Goal: Task Accomplishment & Management: Manage account settings

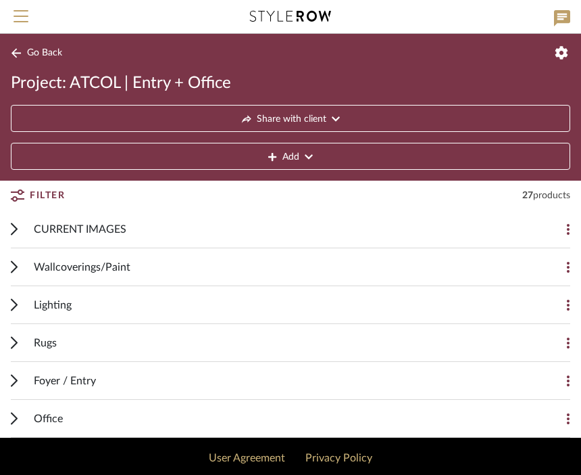
click at [519, 226] on div "CURRENT IMAGES" at bounding box center [280, 228] width 493 height 37
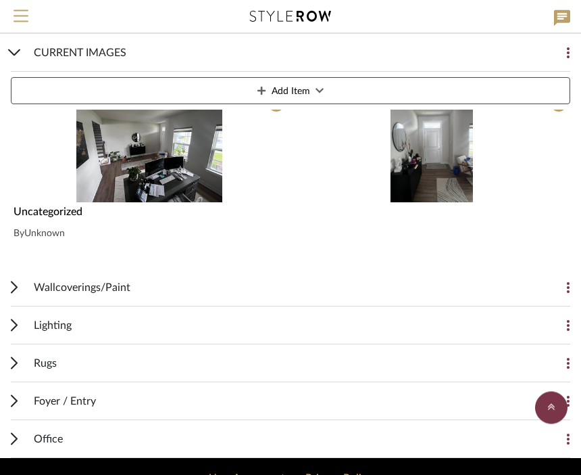
scroll to position [678, 0]
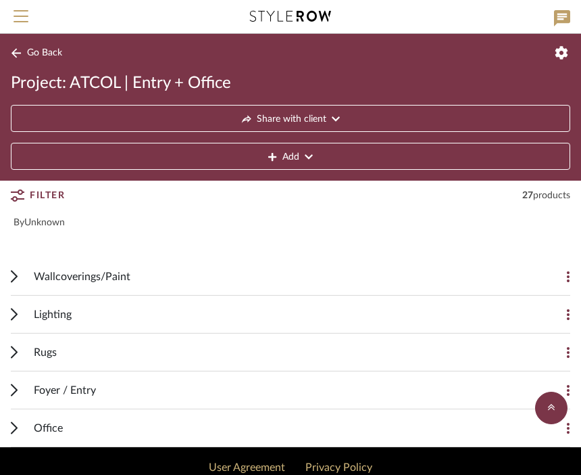
click at [502, 349] on div "Rugs" at bounding box center [280, 351] width 493 height 37
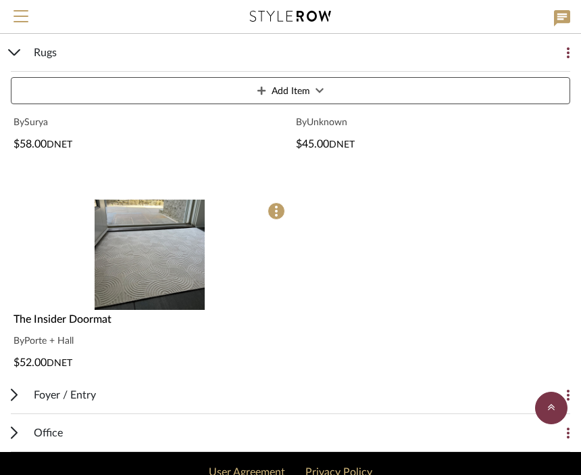
scroll to position [1147, 0]
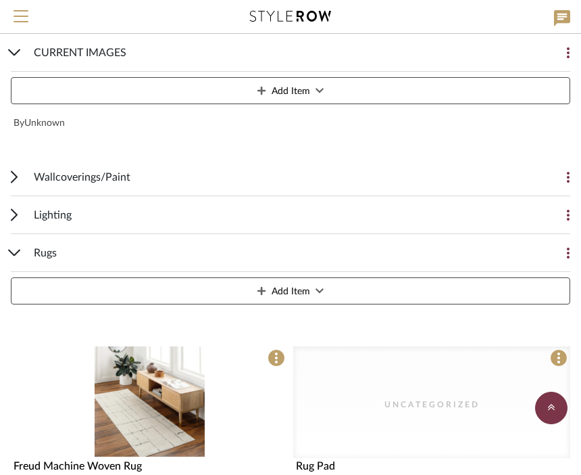
click at [16, 247] on div "Rugs Add Item" at bounding box center [291, 272] width 560 height 76
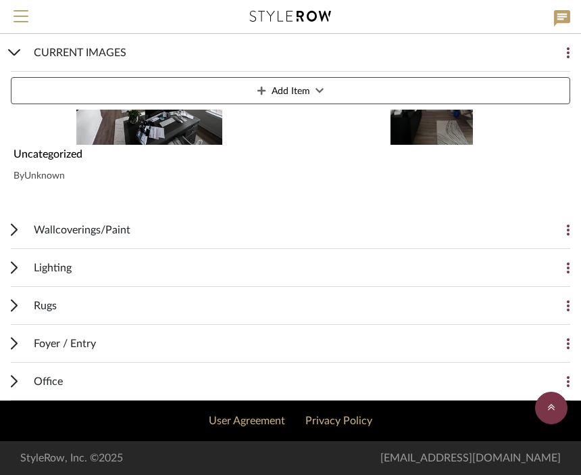
scroll to position [678, 0]
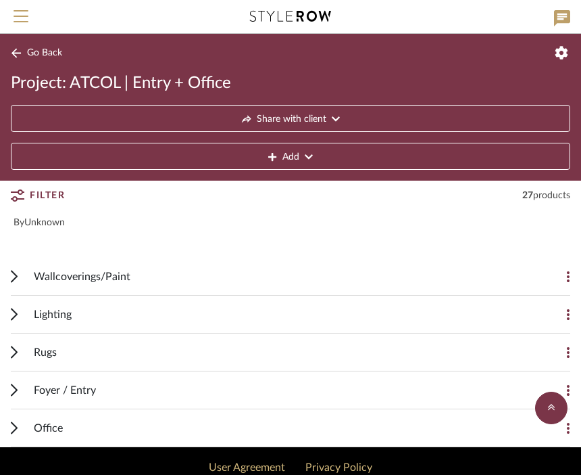
click at [464, 431] on div "Office" at bounding box center [280, 427] width 493 height 37
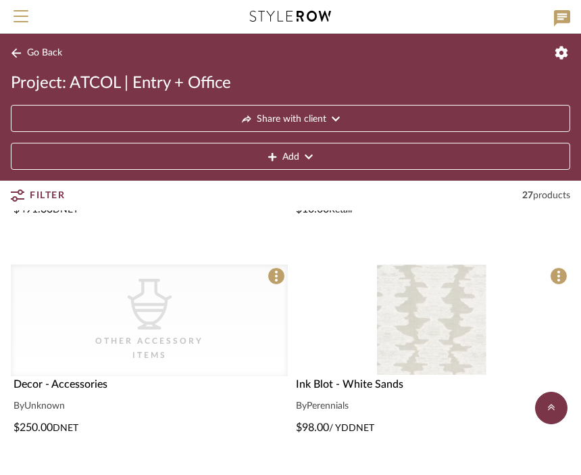
scroll to position [1153, 0]
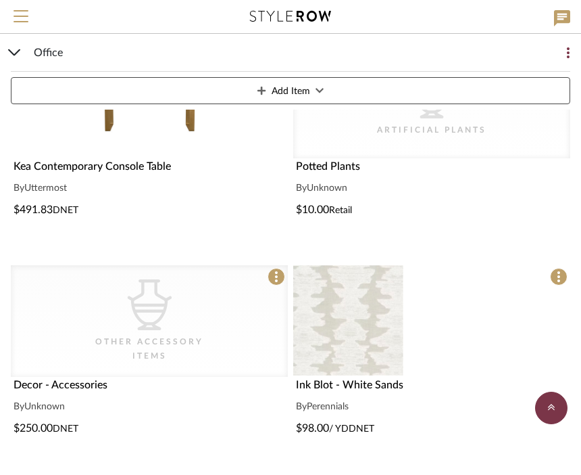
click at [0, 0] on img at bounding box center [0, 0] width 0 height 0
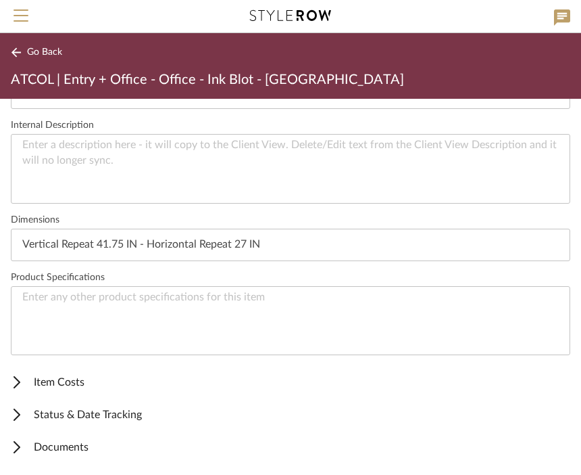
scroll to position [484, 0]
click at [97, 422] on span "Status & Date Tracking" at bounding box center [288, 415] width 554 height 16
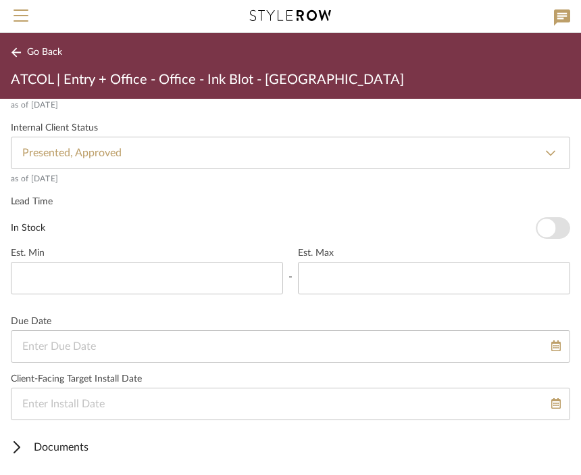
scroll to position [877, 0]
click at [30, 450] on span "Documents" at bounding box center [288, 447] width 554 height 16
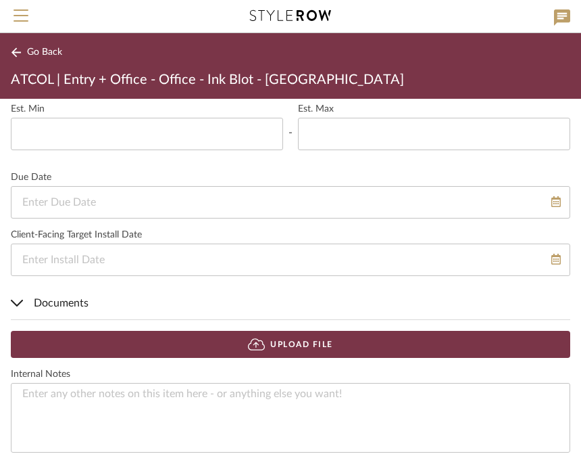
scroll to position [1021, 0]
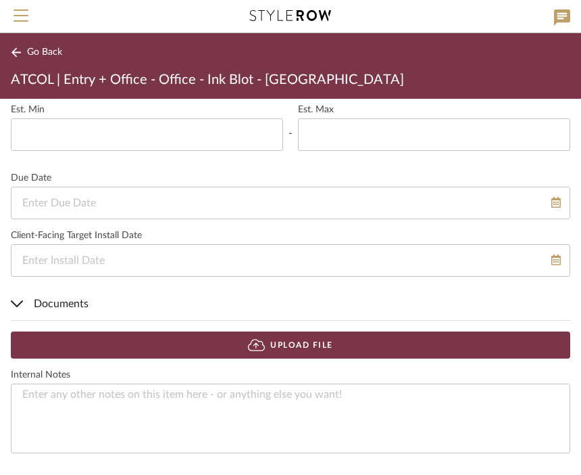
click at [73, 308] on span "Documents" at bounding box center [288, 304] width 554 height 16
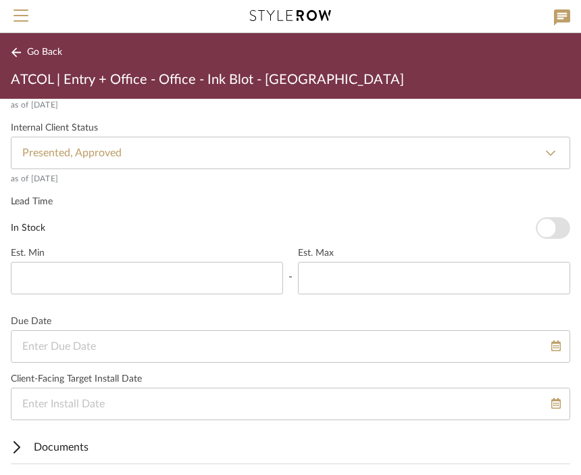
scroll to position [877, 0]
click at [34, 440] on span "Documents" at bounding box center [288, 447] width 554 height 16
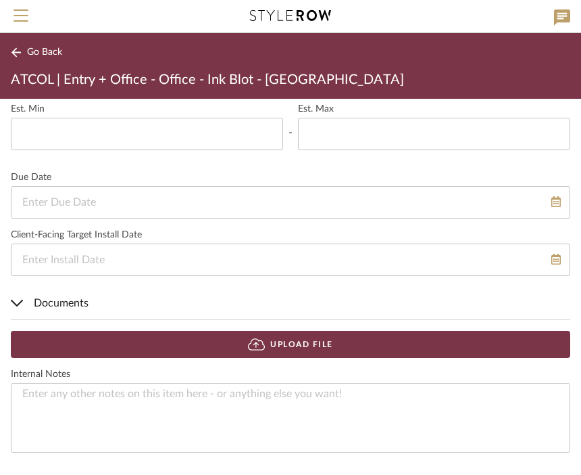
scroll to position [1021, 0]
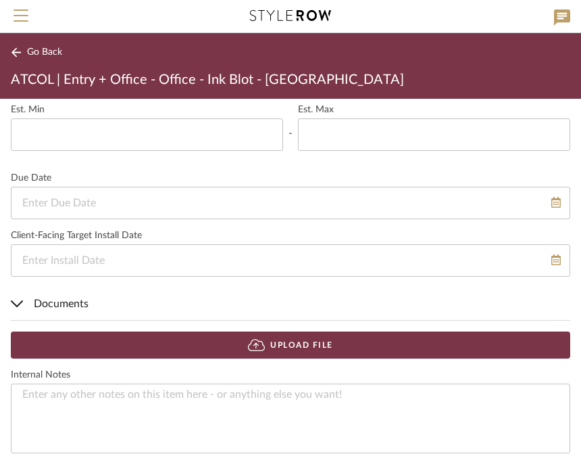
click at [25, 306] on span "Documents" at bounding box center [288, 304] width 554 height 16
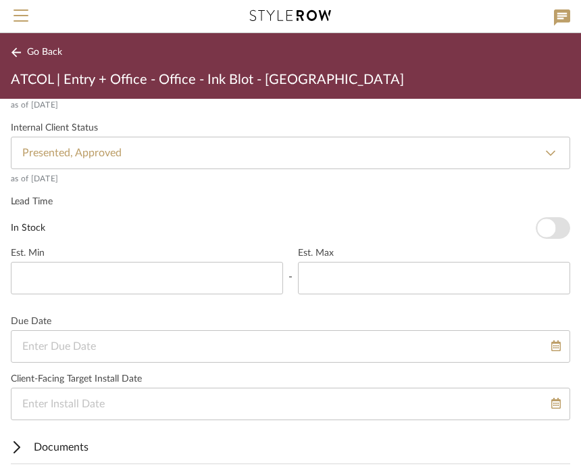
scroll to position [877, 0]
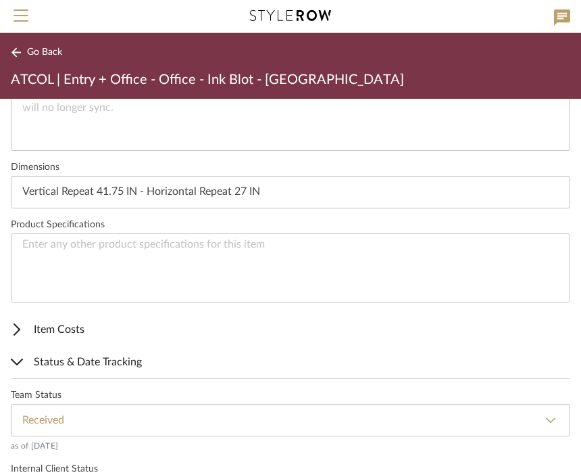
click at [37, 358] on span "Status & Date Tracking" at bounding box center [288, 362] width 554 height 16
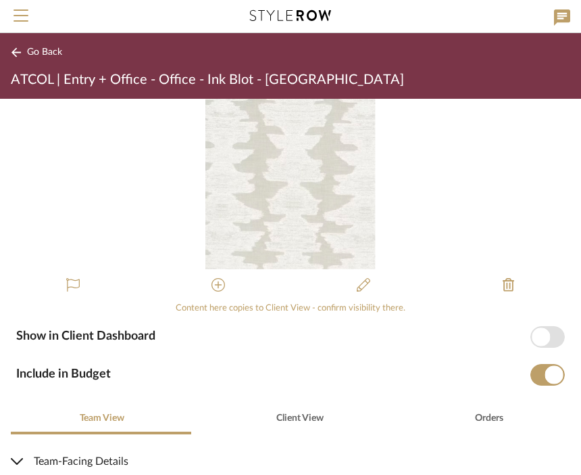
scroll to position [0, 0]
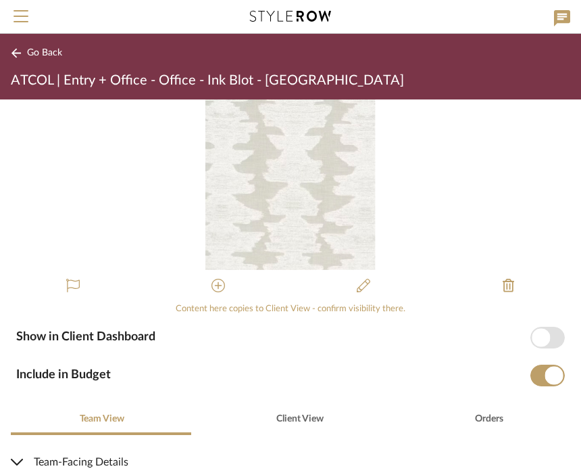
click at [26, 56] on button "Go Back" at bounding box center [39, 53] width 56 height 17
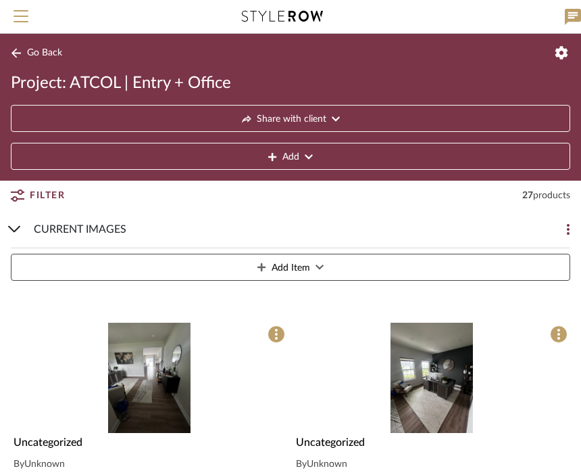
scroll to position [1153, 0]
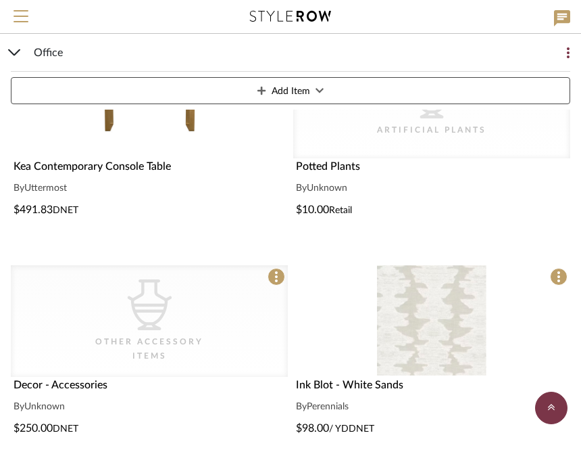
click at [562, 270] on span at bounding box center [559, 277] width 18 height 18
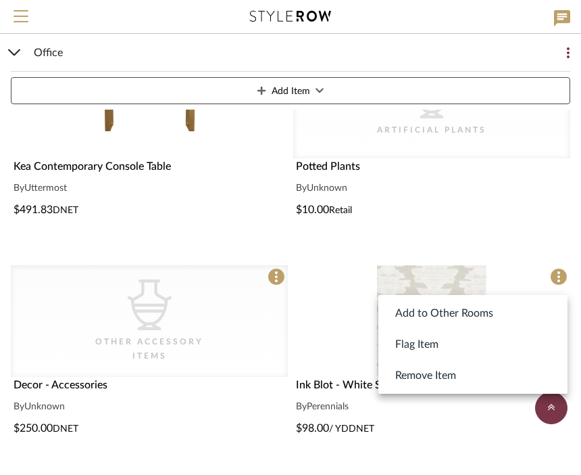
click at [499, 211] on div at bounding box center [290, 237] width 581 height 475
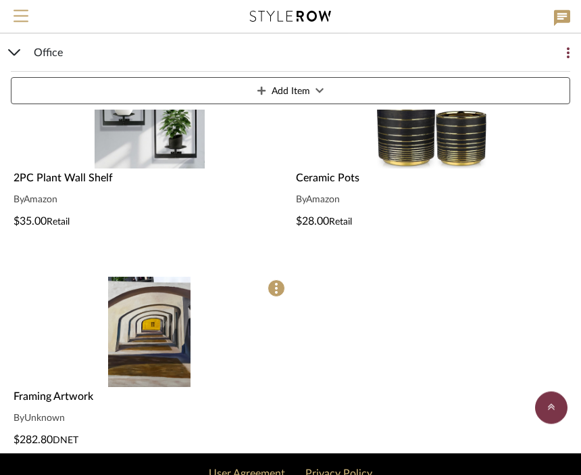
scroll to position [1798, 0]
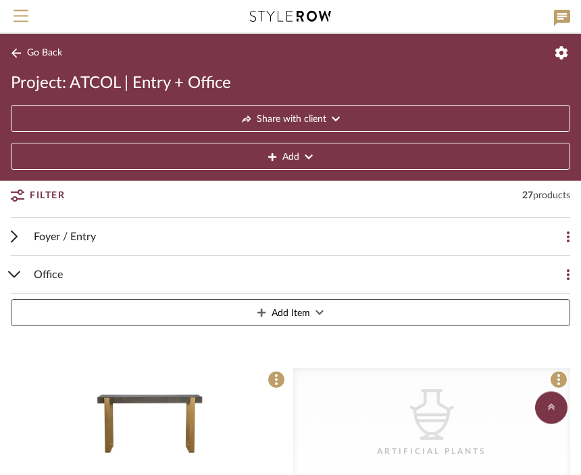
click at [39, 51] on span "Go Back" at bounding box center [44, 52] width 35 height 11
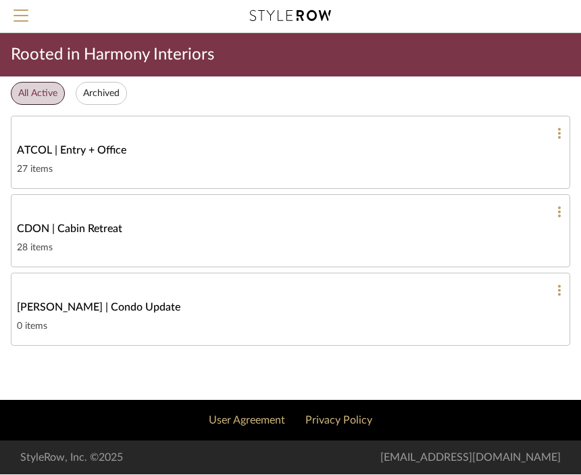
click at [454, 245] on div "28 items" at bounding box center [291, 248] width 548 height 16
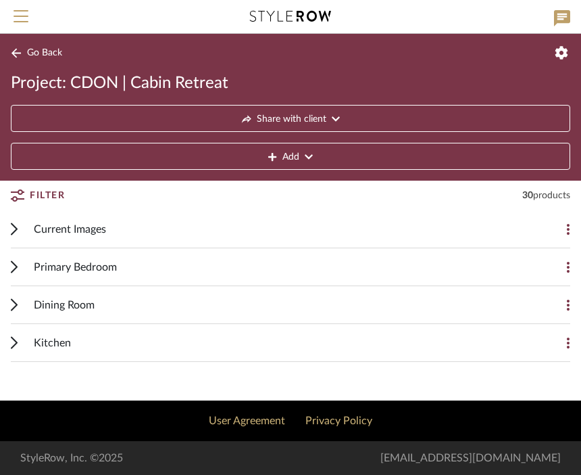
click at [467, 234] on div "Current Images" at bounding box center [280, 228] width 493 height 37
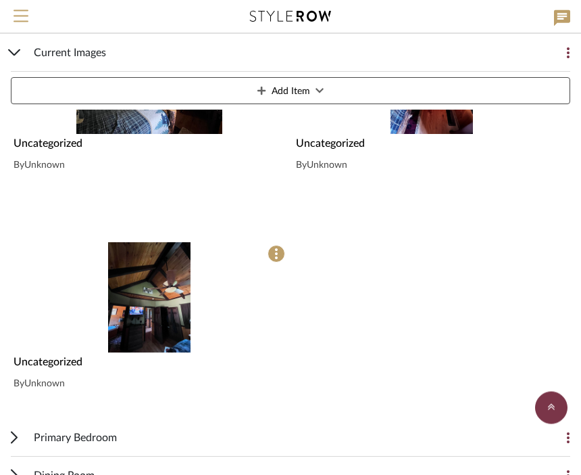
scroll to position [517, 0]
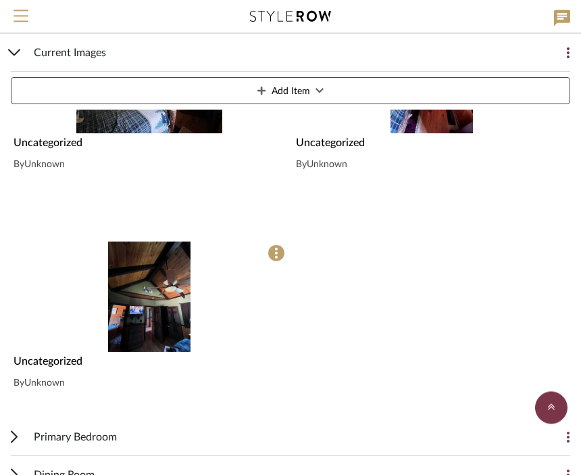
click at [18, 431] on div "Primary Bedroom Add Item" at bounding box center [291, 437] width 560 height 38
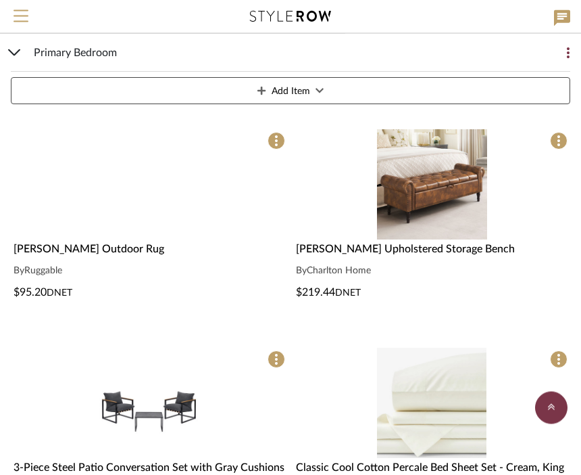
scroll to position [919, 0]
click at [0, 0] on img at bounding box center [0, 0] width 0 height 0
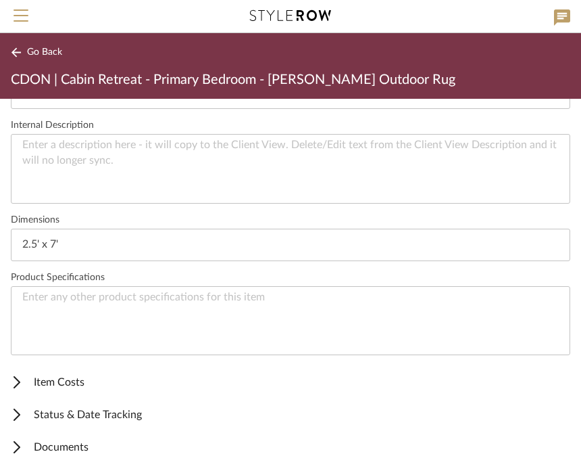
scroll to position [484, 0]
click at [146, 416] on span "Status & Date Tracking" at bounding box center [288, 415] width 554 height 16
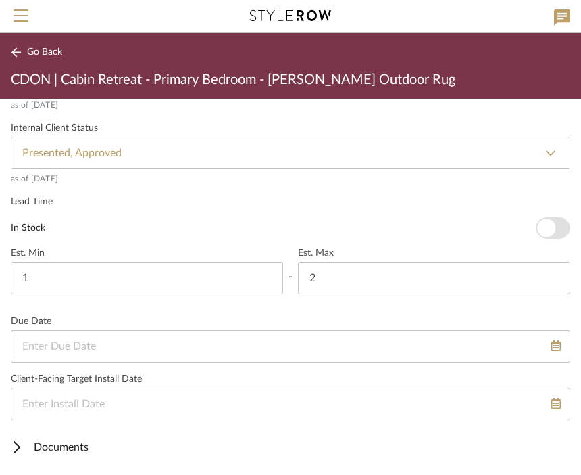
scroll to position [877, 0]
click at [66, 50] on button "Go Back" at bounding box center [39, 53] width 56 height 17
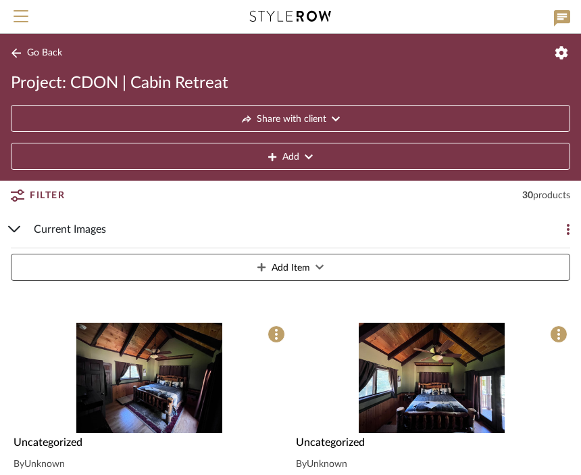
click at [45, 59] on button "Go Back" at bounding box center [39, 53] width 56 height 17
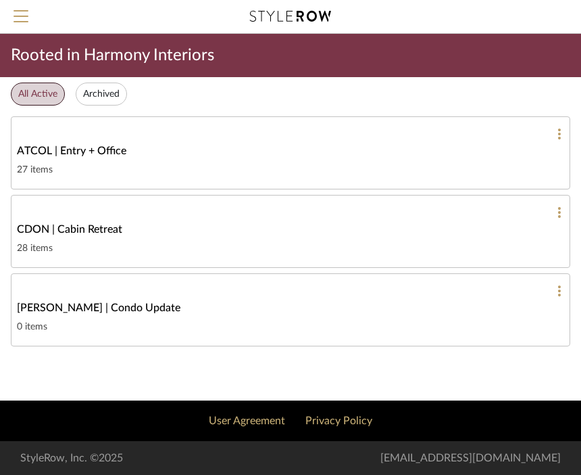
click at [292, 161] on link "ATCOL | Entry + Office 27 items" at bounding box center [291, 152] width 560 height 73
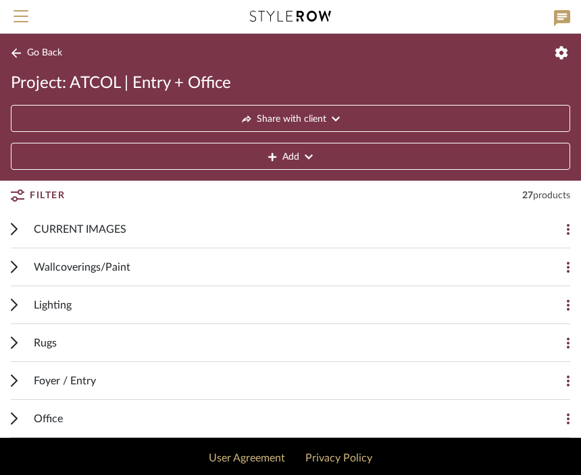
click at [550, 342] on button at bounding box center [557, 342] width 27 height 27
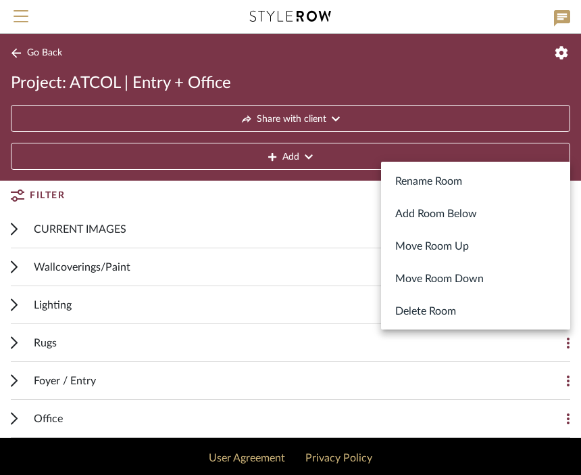
click at [483, 351] on div at bounding box center [290, 237] width 581 height 475
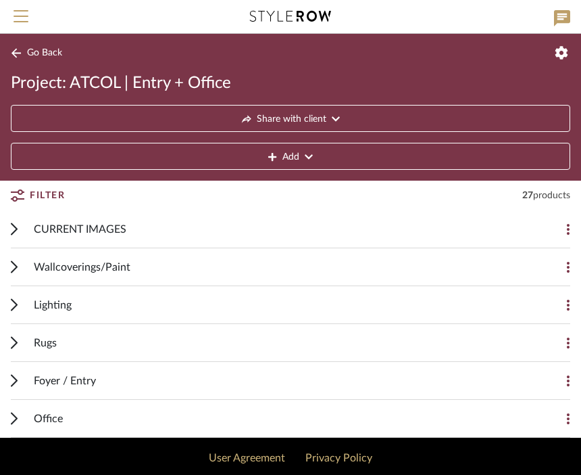
click at [45, 346] on span "Rugs" at bounding box center [45, 343] width 23 height 16
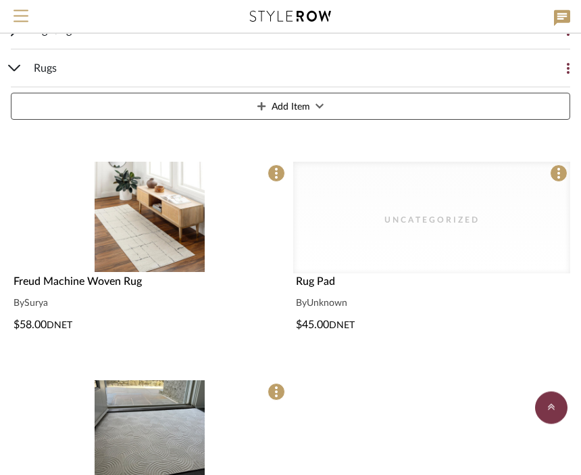
scroll to position [276, 0]
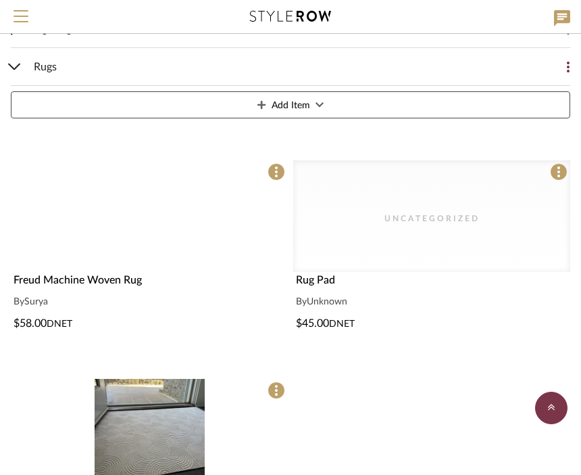
click at [0, 0] on img at bounding box center [0, 0] width 0 height 0
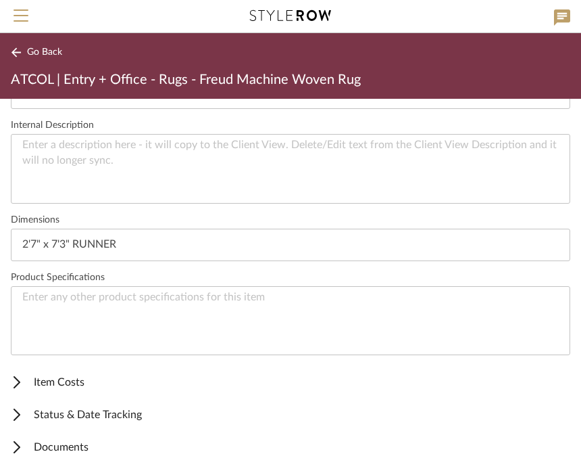
scroll to position [484, 0]
click at [135, 414] on span "Status & Date Tracking" at bounding box center [288, 415] width 554 height 16
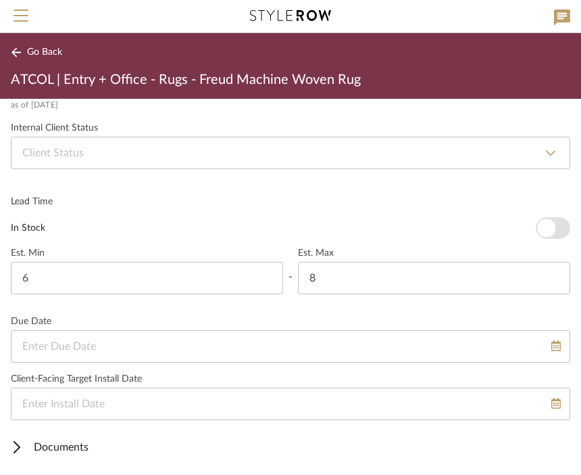
scroll to position [877, 0]
click at [26, 450] on span "Documents" at bounding box center [288, 447] width 554 height 16
click at [42, 57] on span "Go Back" at bounding box center [44, 52] width 35 height 11
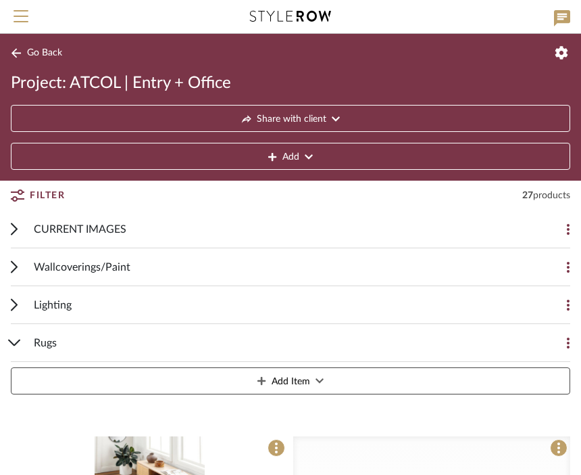
click at [24, 345] on div "Rugs Add Item" at bounding box center [291, 362] width 560 height 76
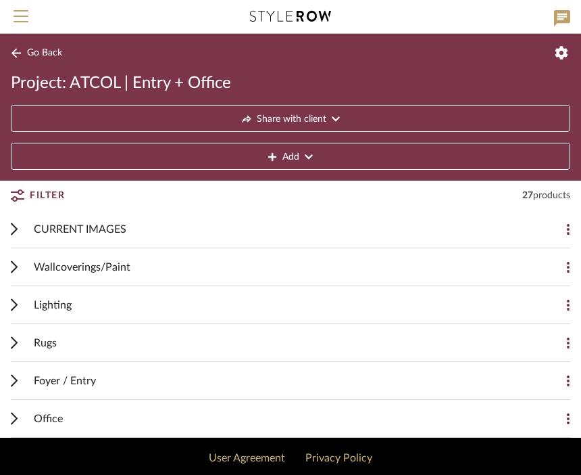
click at [34, 427] on div "Office" at bounding box center [280, 418] width 493 height 37
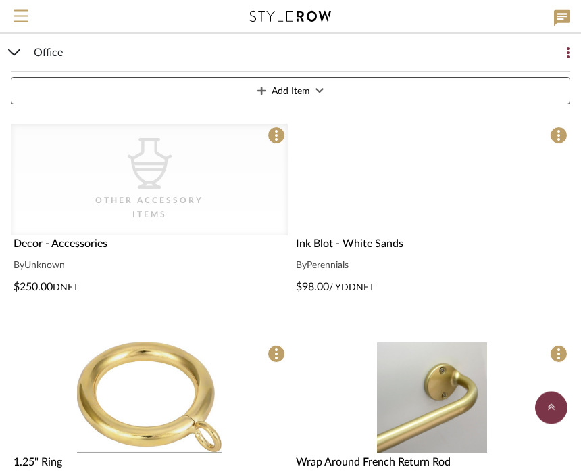
scroll to position [606, 0]
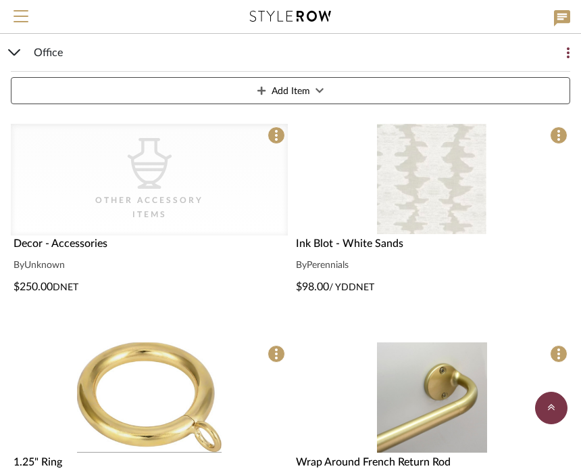
click at [0, 0] on img at bounding box center [0, 0] width 0 height 0
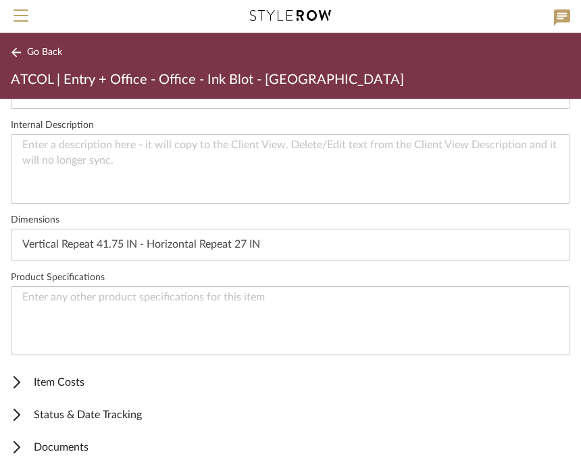
scroll to position [484, 0]
click at [124, 420] on span "Status & Date Tracking" at bounding box center [288, 415] width 554 height 16
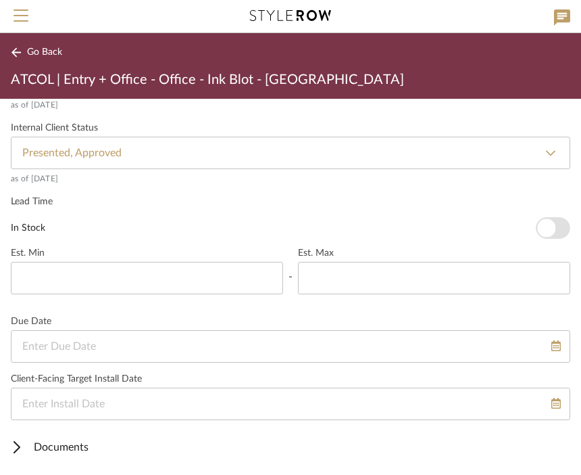
scroll to position [877, 0]
click at [38, 450] on span "Documents" at bounding box center [288, 447] width 554 height 16
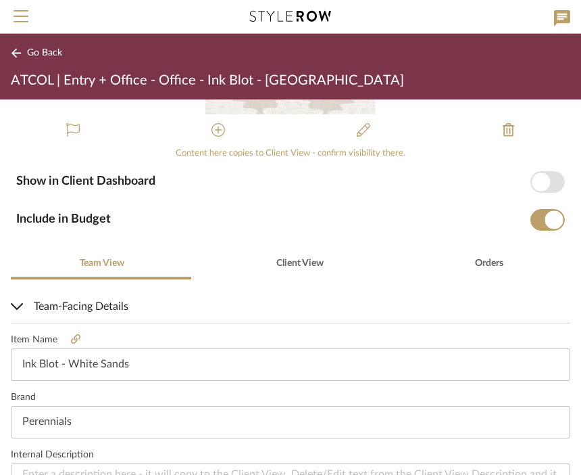
scroll to position [158, 0]
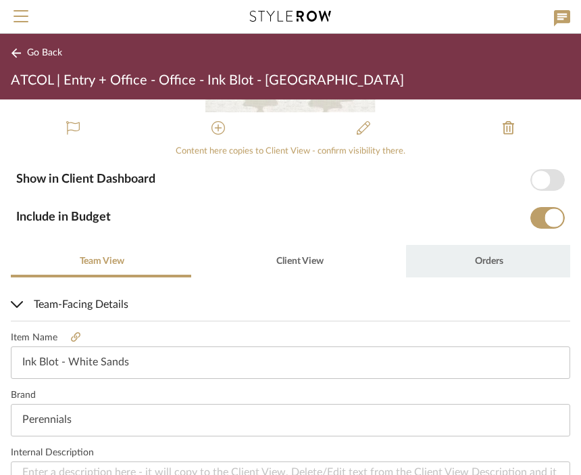
click at [495, 262] on span "Orders" at bounding box center [489, 260] width 28 height 9
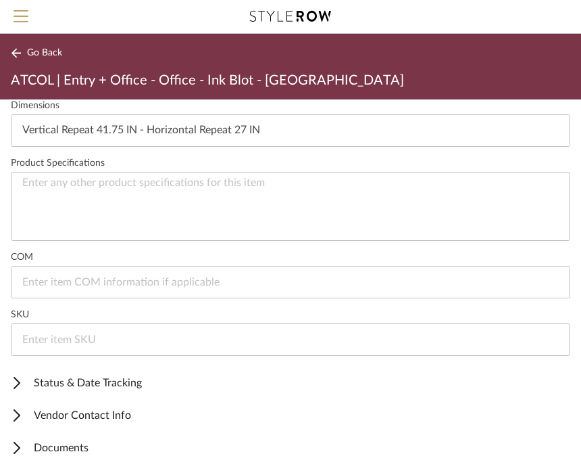
scroll to position [626, 0]
click at [136, 417] on span "Vendor Contact Info" at bounding box center [288, 415] width 554 height 16
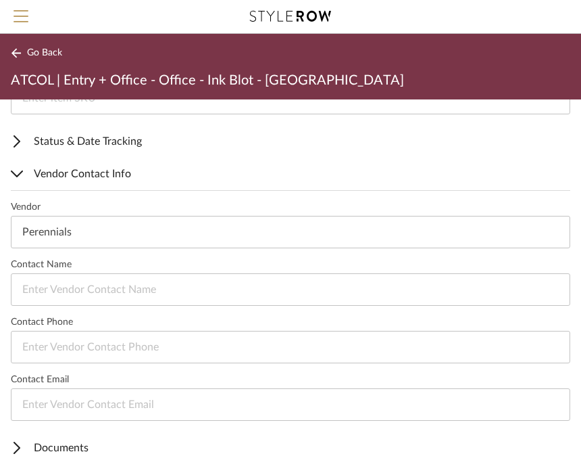
scroll to position [867, 0]
click at [36, 441] on span "Documents" at bounding box center [288, 447] width 554 height 16
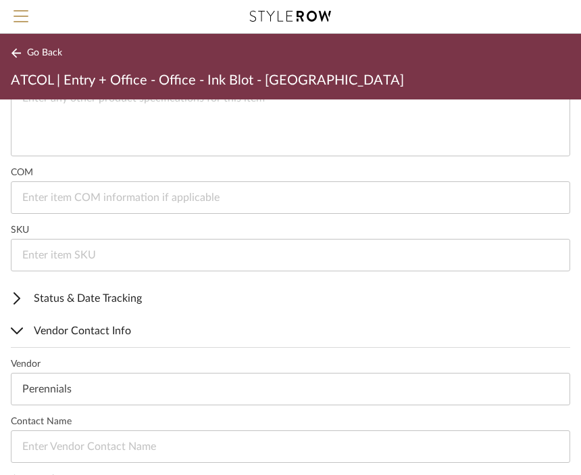
scroll to position [710, 0]
click at [39, 291] on span "Status & Date Tracking" at bounding box center [288, 299] width 554 height 16
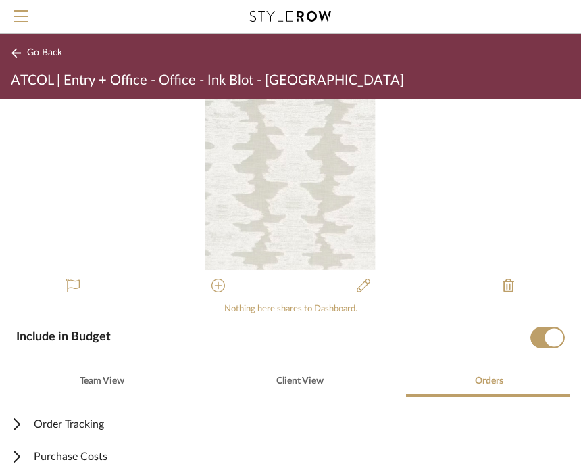
scroll to position [0, 0]
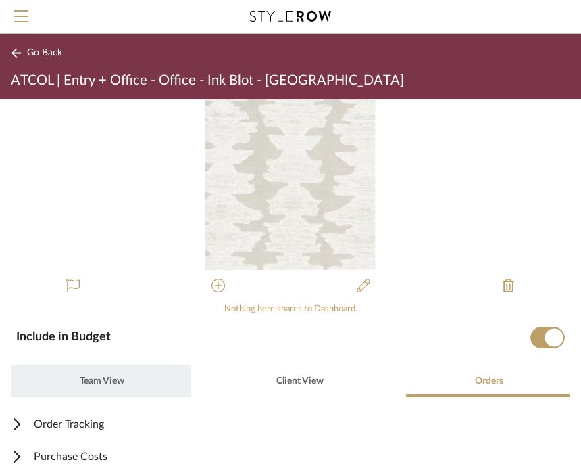
click at [118, 386] on span "Team View" at bounding box center [101, 380] width 47 height 32
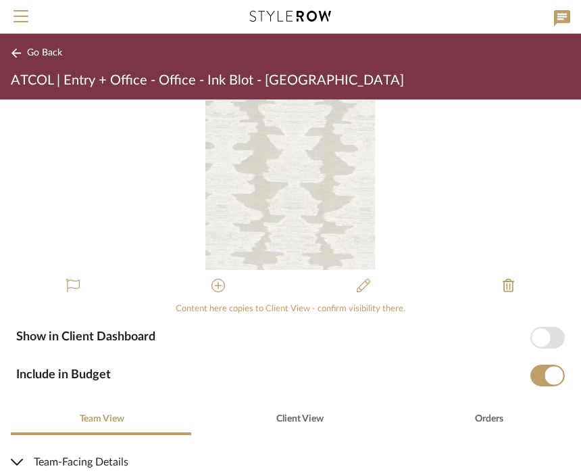
click at [48, 54] on span "Go Back" at bounding box center [44, 52] width 35 height 11
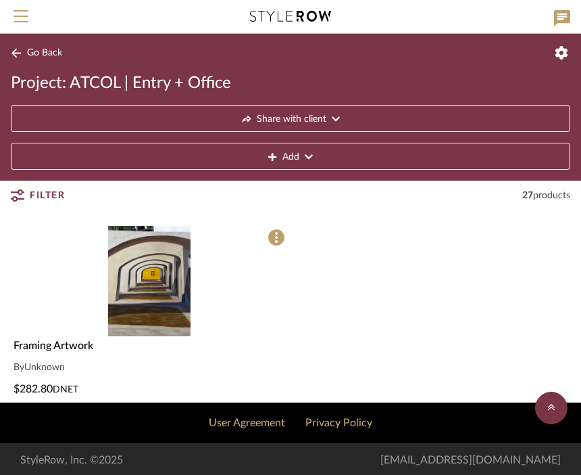
scroll to position [1159, 0]
click at [62, 56] on span "Go Back" at bounding box center [44, 52] width 35 height 11
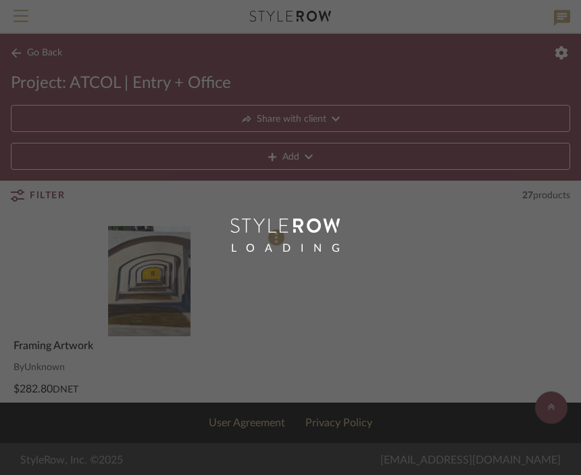
scroll to position [1159, 0]
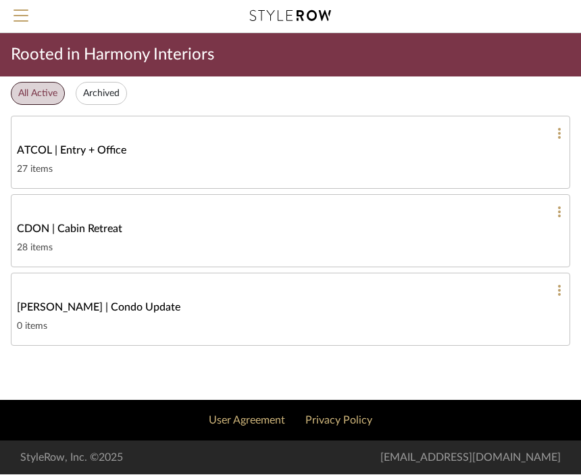
click at [424, 146] on div "ATCOL | Entry + Office" at bounding box center [291, 151] width 548 height 16
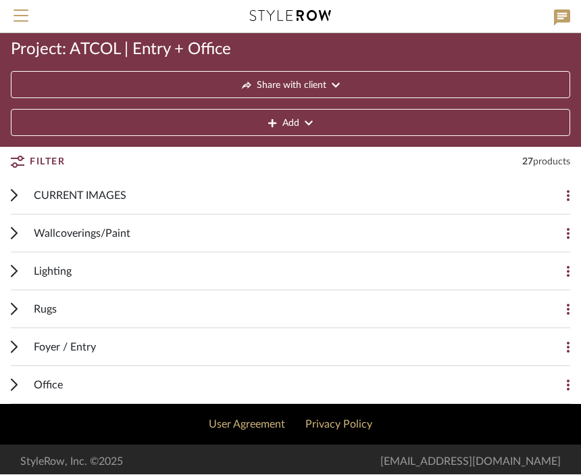
scroll to position [37, 0]
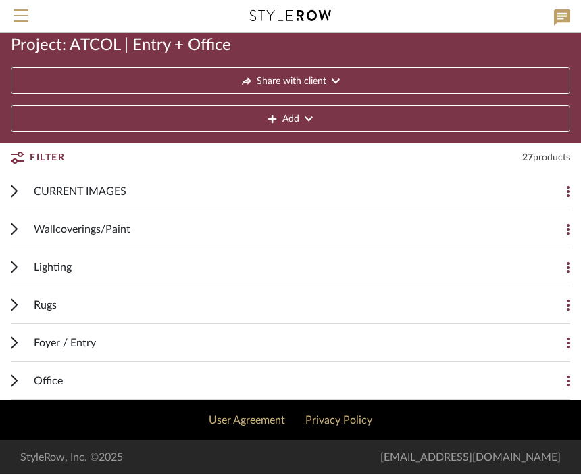
click at [477, 266] on div "Lighting" at bounding box center [280, 267] width 493 height 37
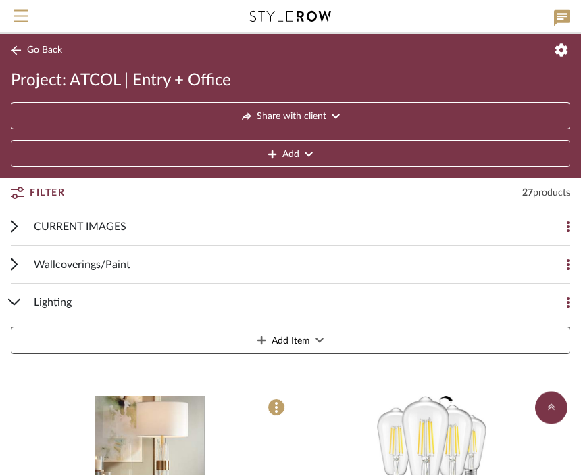
scroll to position [0, 0]
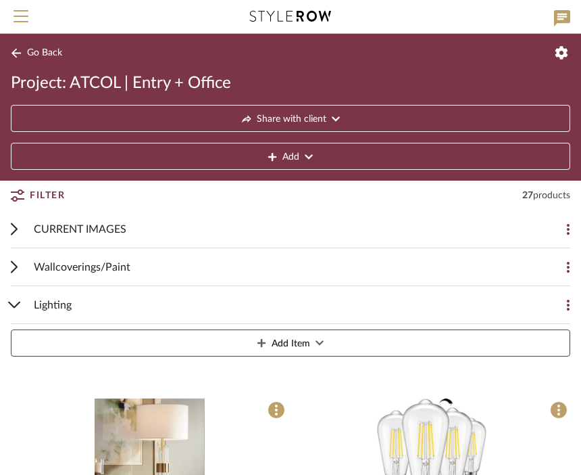
click at [18, 304] on icon at bounding box center [14, 304] width 11 height 5
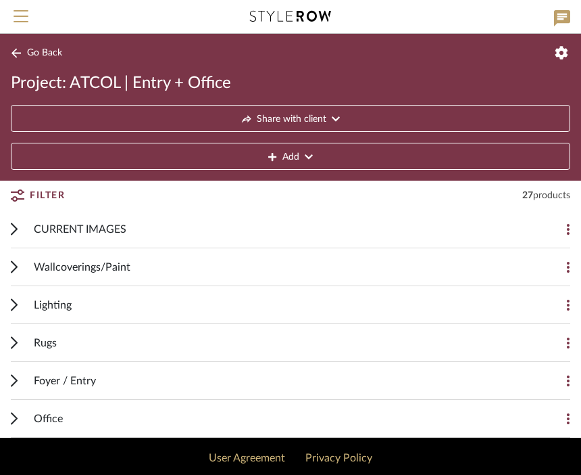
click at [343, 342] on div "Rugs" at bounding box center [280, 342] width 493 height 37
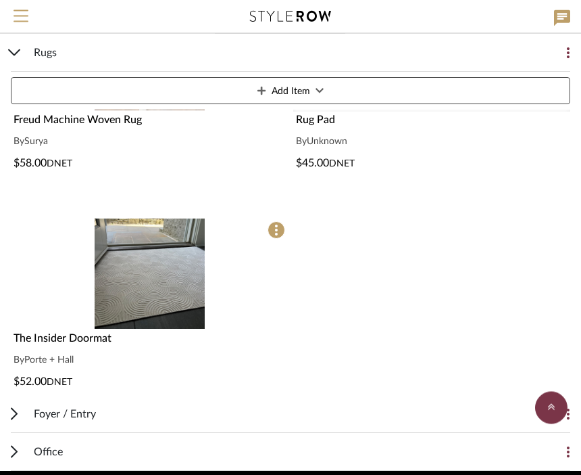
scroll to position [437, 0]
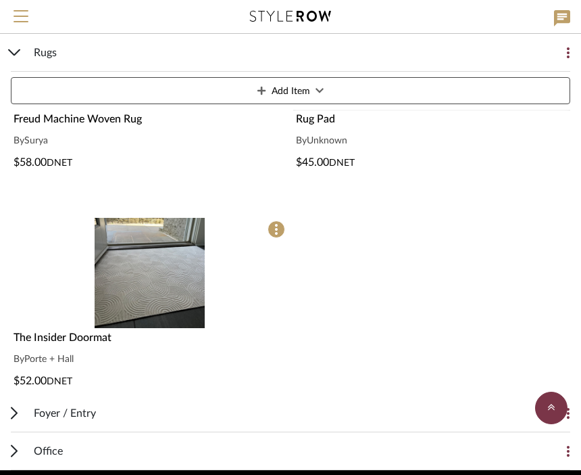
click at [455, 298] on div "Freud Machine Woven Rug By Surya $58.00 DNET Uncategorized Rug Pad By Unknown $…" at bounding box center [291, 178] width 560 height 431
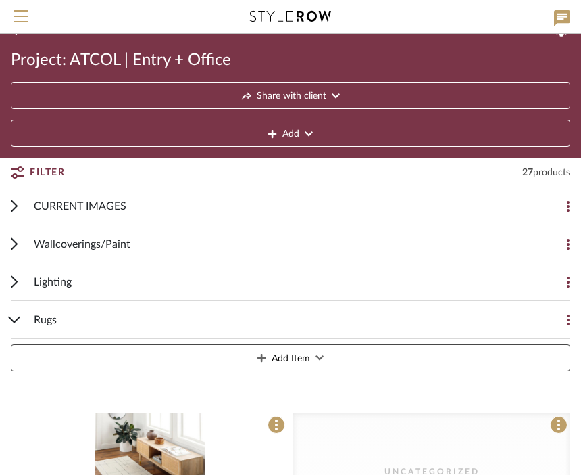
scroll to position [24, 0]
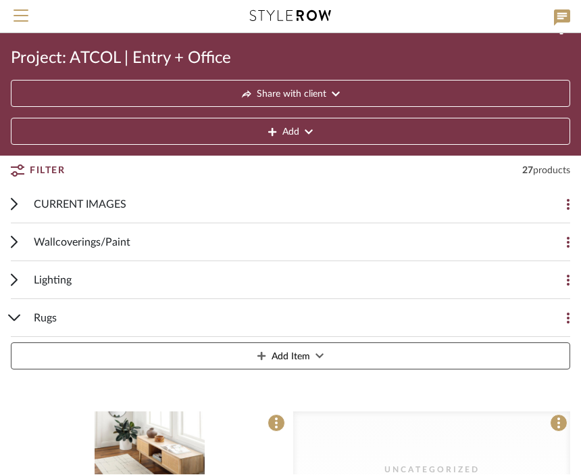
click at [29, 276] on div "Lighting Add Item" at bounding box center [291, 281] width 560 height 38
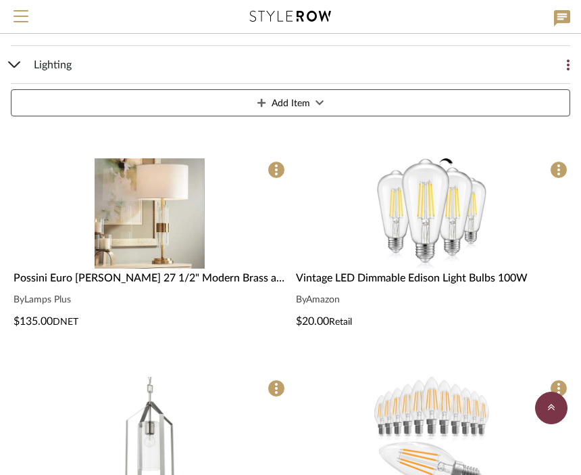
scroll to position [246, 0]
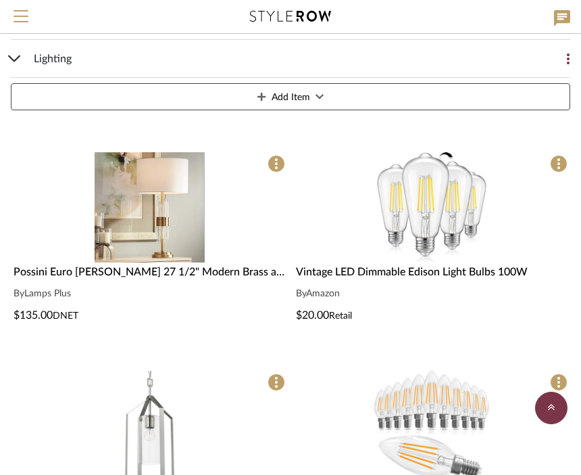
click at [16, 55] on div "Lighting Add Item" at bounding box center [291, 78] width 560 height 76
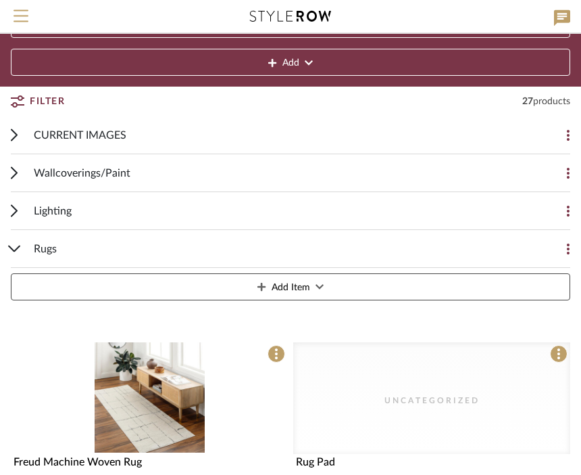
scroll to position [101, 0]
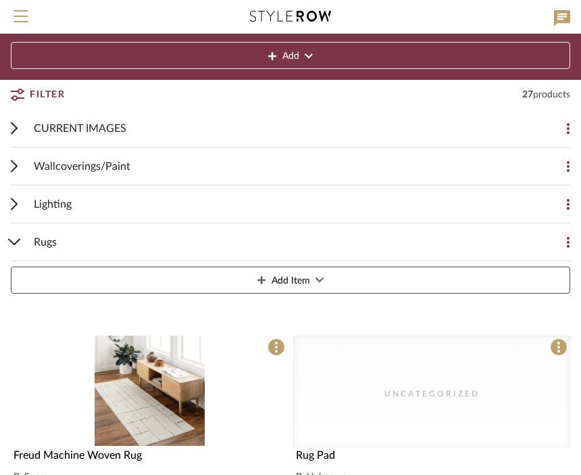
click at [25, 241] on div "Rugs Add Item" at bounding box center [291, 261] width 560 height 76
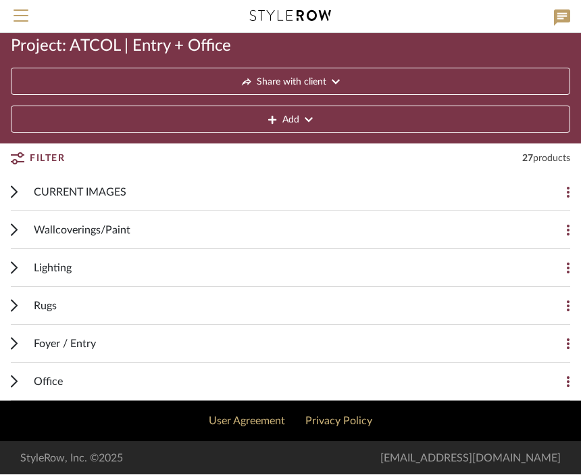
scroll to position [37, 0]
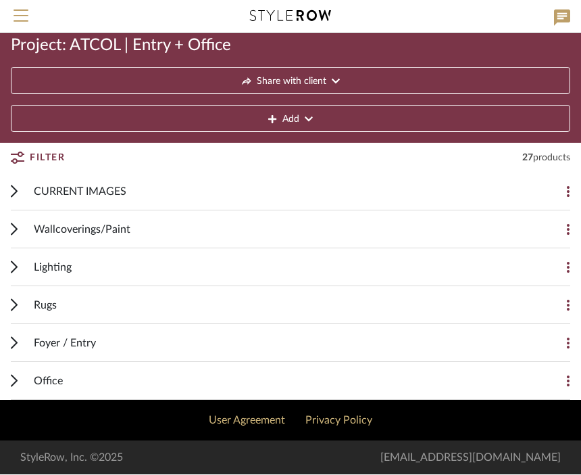
click at [111, 339] on div "Foyer / Entry" at bounding box center [280, 342] width 493 height 37
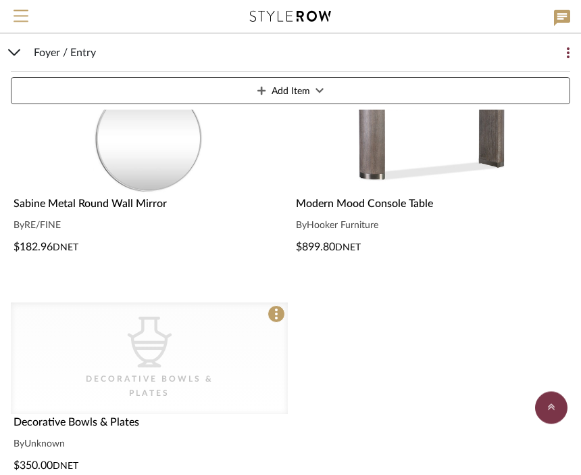
scroll to position [390, 0]
click at [0, 0] on div "CategoryIconAccessories Created with Sketch. Decorative Bowls & Plates" at bounding box center [0, 0] width 0 height 0
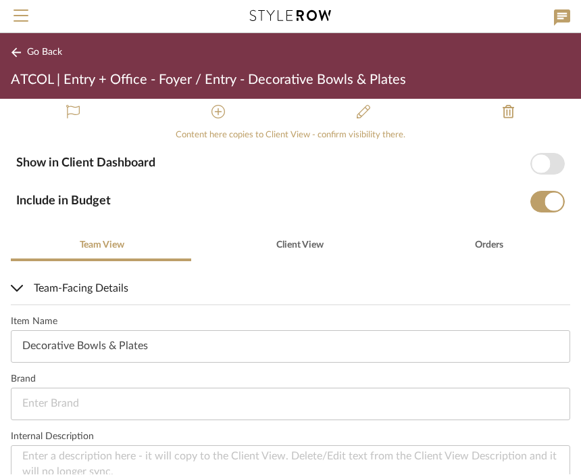
scroll to position [178, 0]
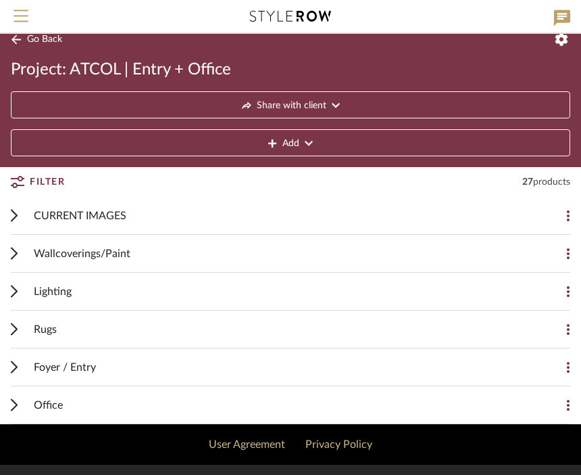
scroll to position [37, 0]
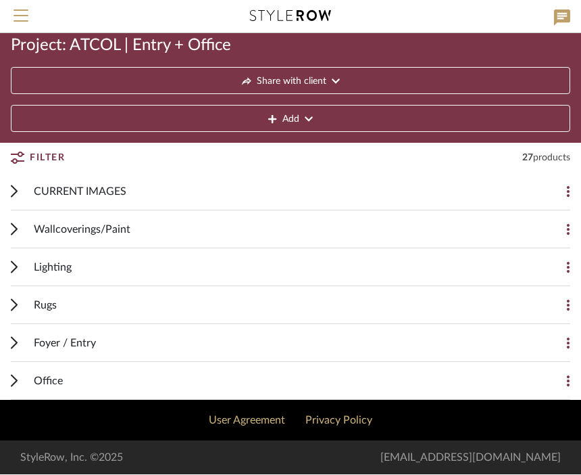
click at [20, 342] on div "Foyer / Entry Add Item" at bounding box center [291, 343] width 560 height 38
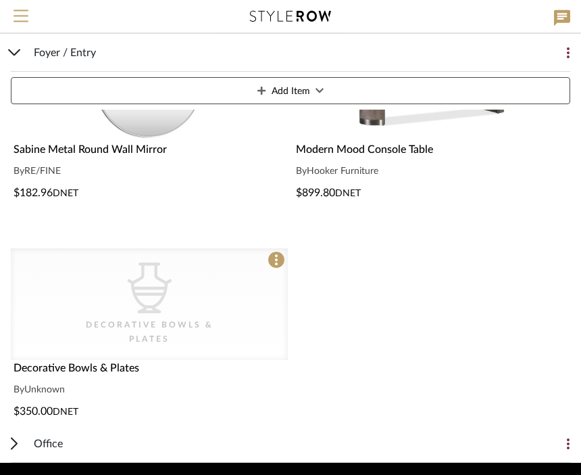
scroll to position [460, 0]
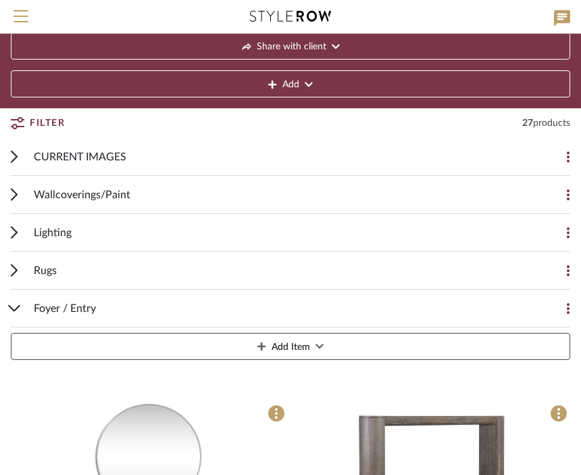
click at [20, 309] on icon at bounding box center [14, 308] width 13 height 7
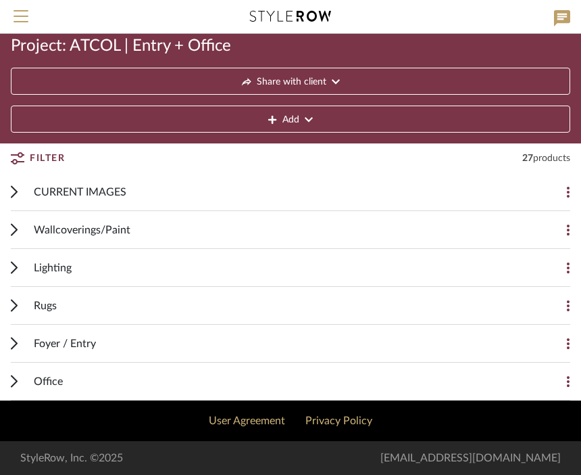
click at [37, 383] on span "Office" at bounding box center [48, 381] width 29 height 16
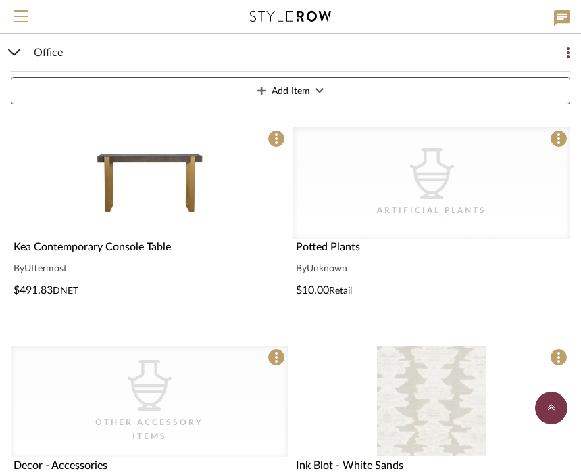
scroll to position [371, 0]
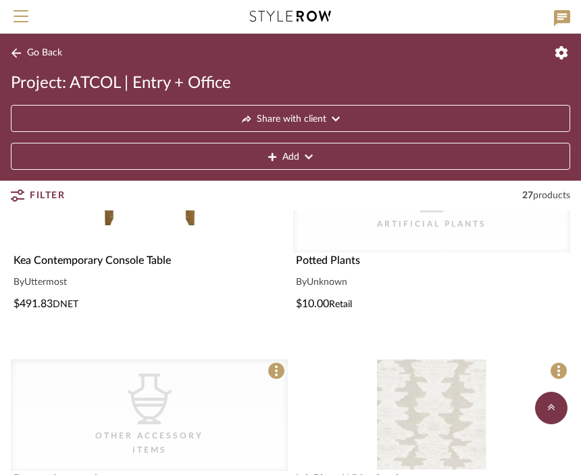
click at [55, 47] on span "Go Back" at bounding box center [44, 52] width 35 height 11
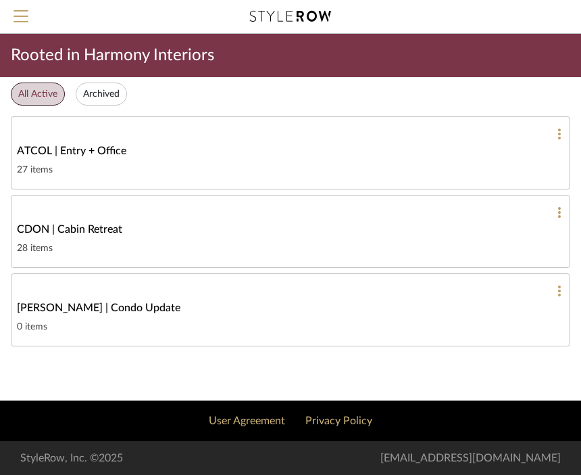
click at [133, 231] on div "CDON | Cabin Retreat" at bounding box center [291, 229] width 548 height 16
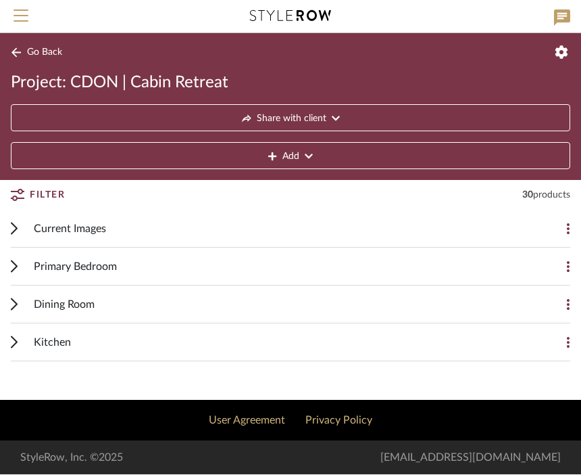
click at [52, 269] on span "Primary Bedroom" at bounding box center [75, 267] width 83 height 16
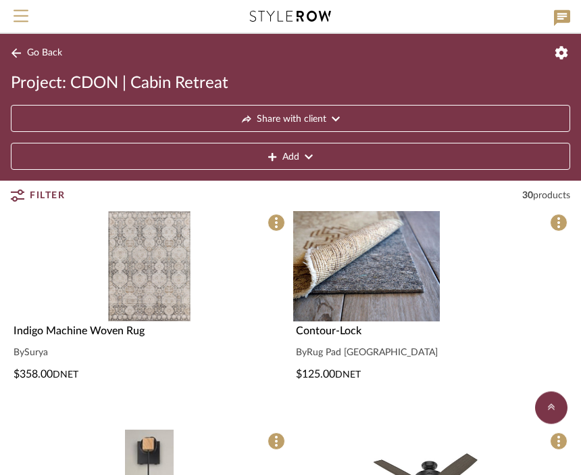
scroll to position [586, 0]
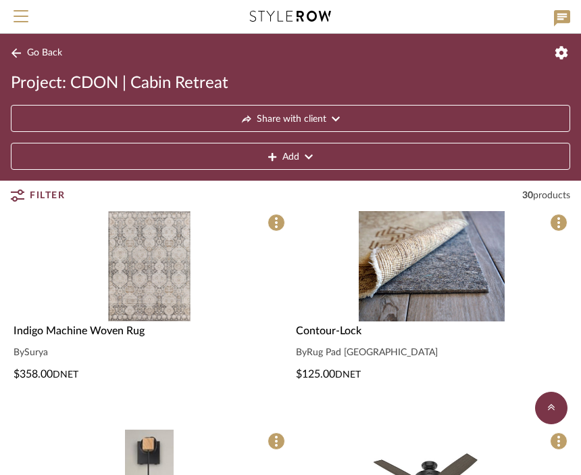
click at [0, 0] on img at bounding box center [0, 0] width 0 height 0
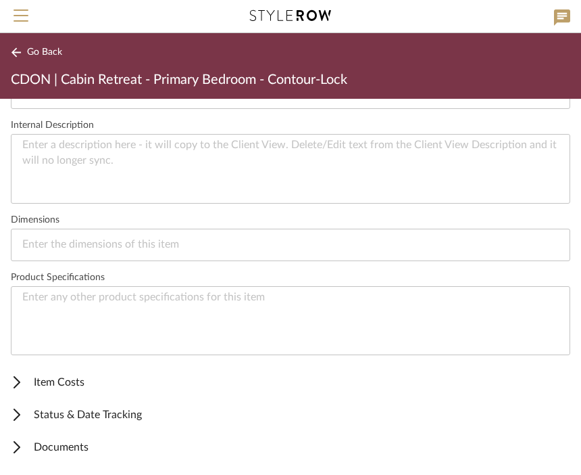
scroll to position [484, 0]
click at [118, 414] on span "Status & Date Tracking" at bounding box center [288, 415] width 554 height 16
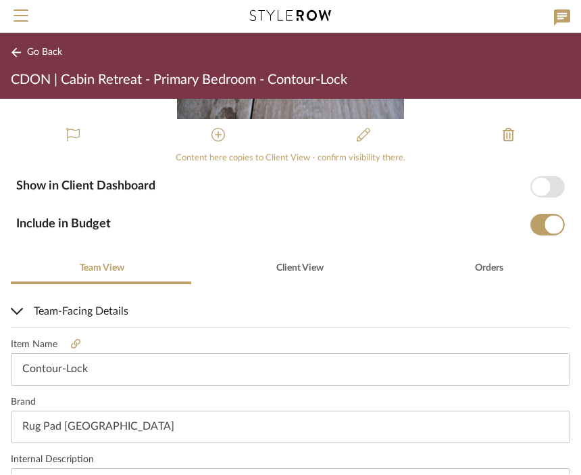
scroll to position [149, 0]
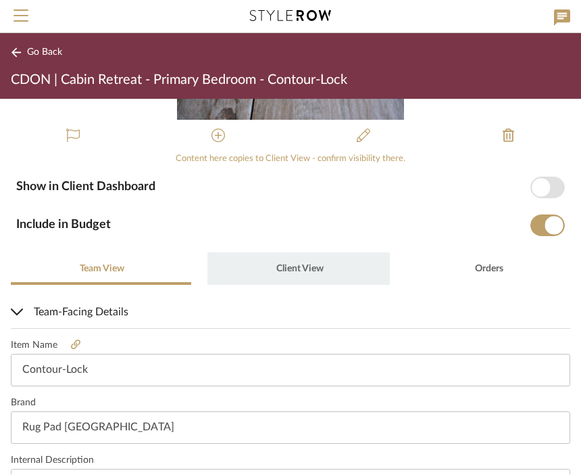
click at [301, 271] on span "Client View" at bounding box center [299, 268] width 47 height 9
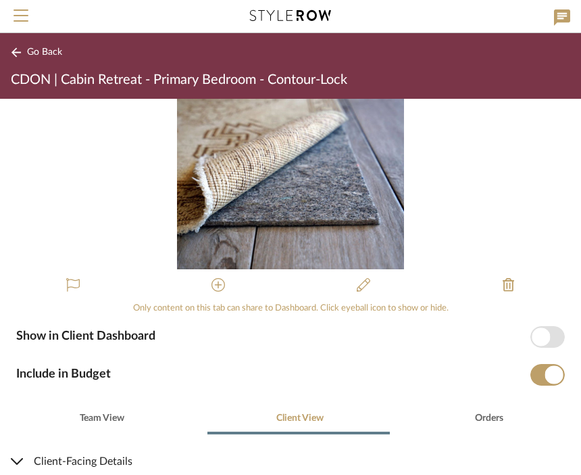
scroll to position [0, 0]
click at [45, 52] on span "Go Back" at bounding box center [44, 52] width 35 height 11
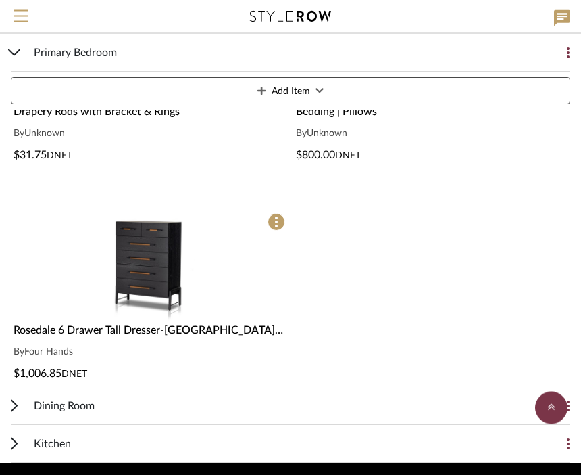
scroll to position [1503, 0]
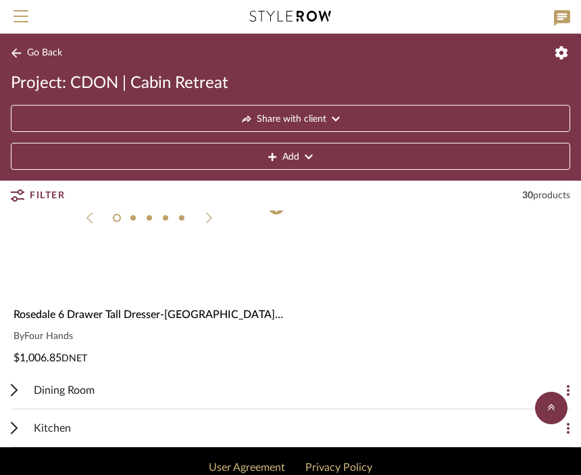
click at [0, 0] on img at bounding box center [0, 0] width 0 height 0
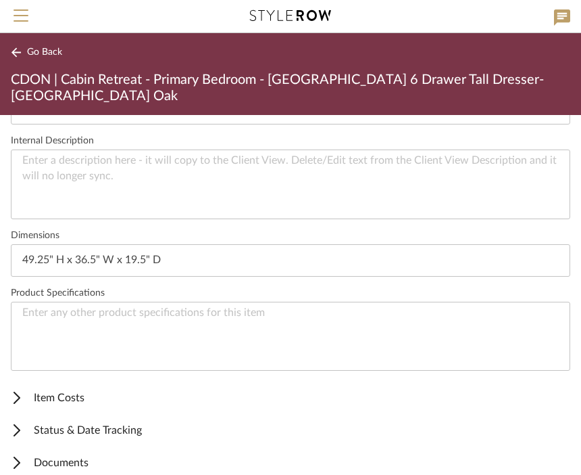
scroll to position [484, 0]
click at [118, 423] on span "Status & Date Tracking" at bounding box center [288, 431] width 554 height 16
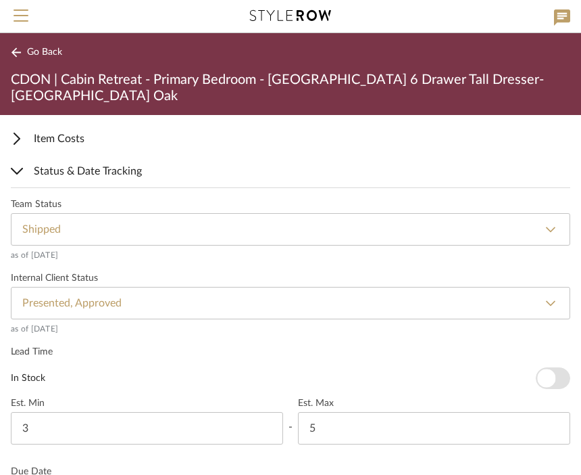
scroll to position [731, 0]
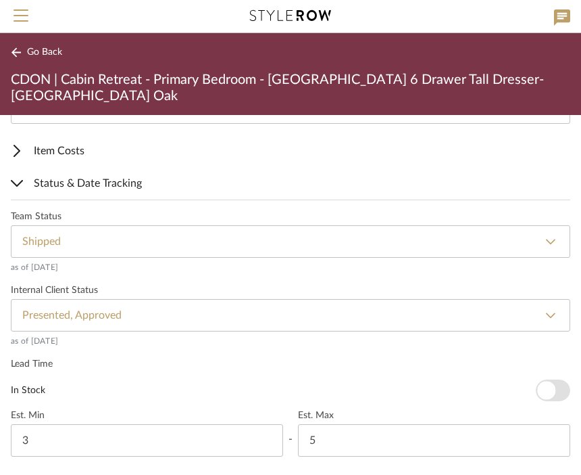
click at [462, 299] on select "None By Owner By Contractor Client's Own Client Input Required Presented, Pendi…" at bounding box center [291, 315] width 560 height 32
click at [482, 228] on select "None Not ordered Ordered Order Confirmed Damaged Delayed Backordered Shipped Re…" at bounding box center [291, 242] width 560 height 32
select select "71"
type input "Received"
click at [39, 55] on span "Go Back" at bounding box center [44, 52] width 35 height 11
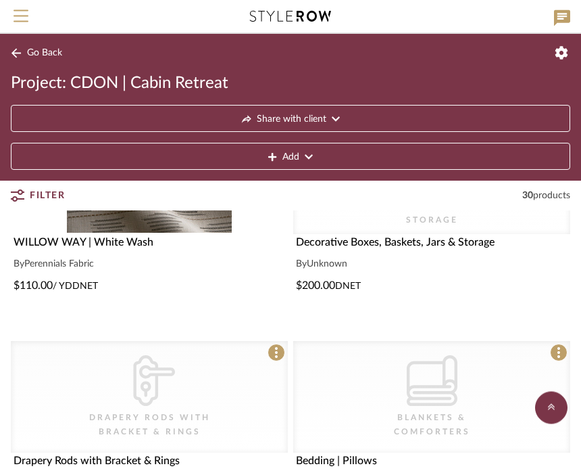
scroll to position [1130, 0]
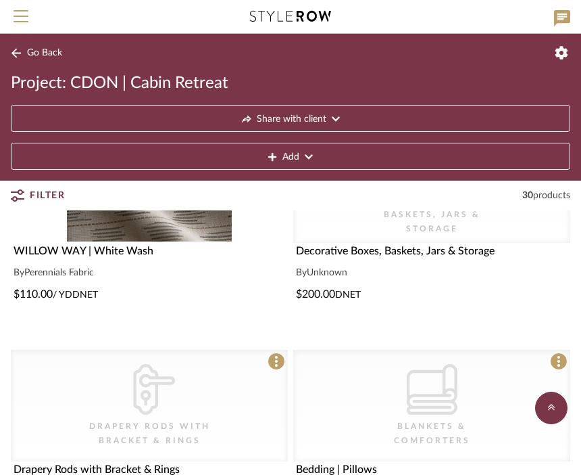
click at [52, 58] on span "Go Back" at bounding box center [44, 52] width 35 height 11
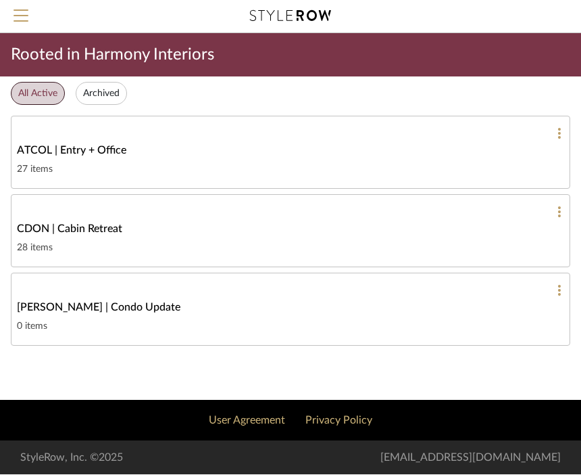
click at [498, 236] on div "CDON | Cabin Retreat" at bounding box center [291, 229] width 548 height 16
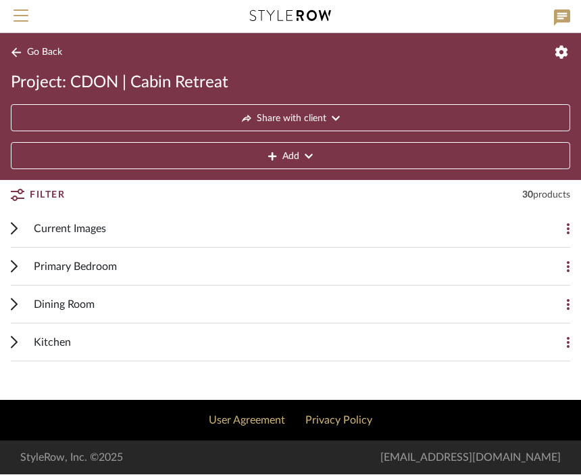
click at [526, 304] on div "Dining Room" at bounding box center [280, 304] width 493 height 37
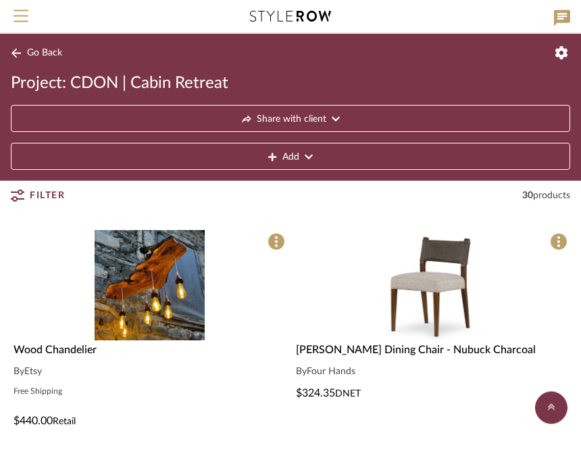
scroll to position [814, 0]
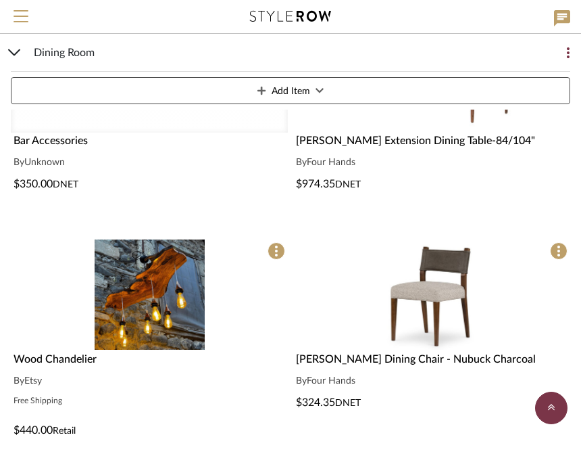
click at [0, 0] on img at bounding box center [0, 0] width 0 height 0
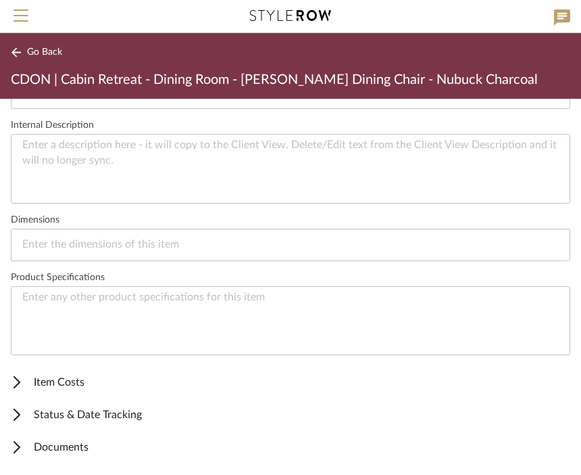
scroll to position [484, 0]
click at [135, 416] on span "Status & Date Tracking" at bounding box center [288, 415] width 554 height 16
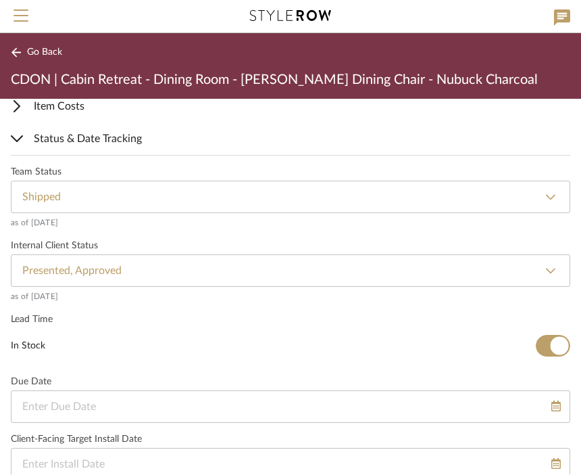
scroll to position [756, 0]
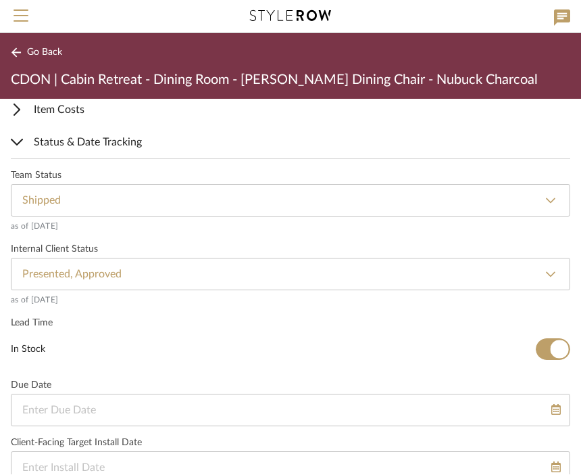
click at [435, 198] on select "None Not ordered Ordered Order Confirmed Damaged Delayed Backordered Shipped Re…" at bounding box center [291, 201] width 560 height 32
select select "71"
type input "Received"
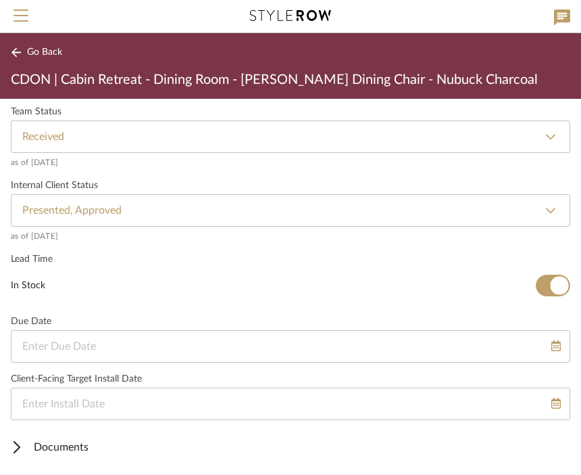
scroll to position [820, 0]
click at [37, 448] on span "Documents" at bounding box center [288, 447] width 554 height 16
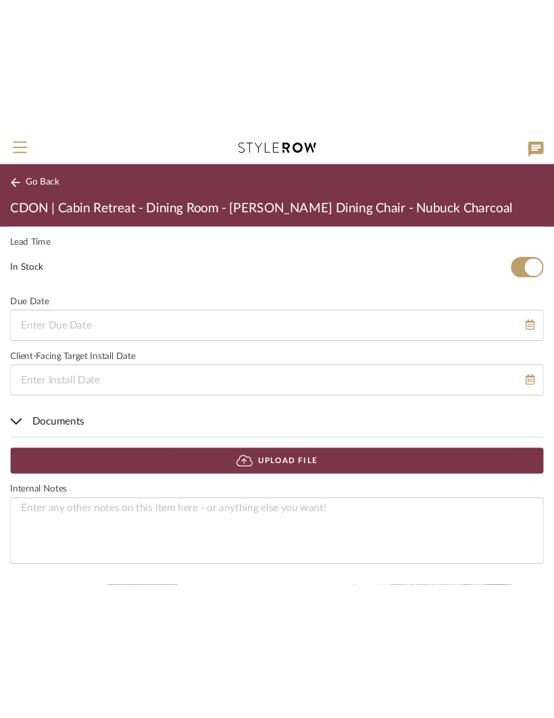
scroll to position [963, 0]
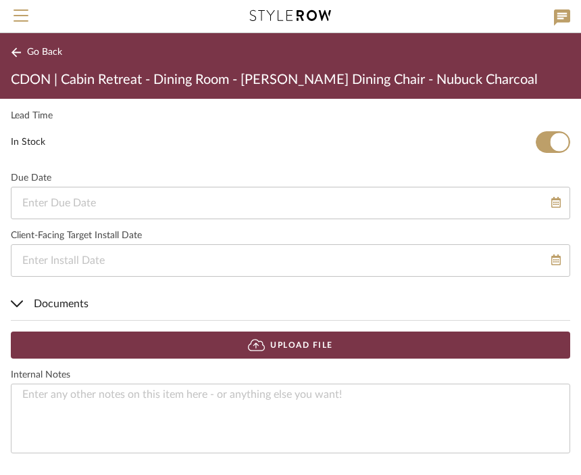
click at [344, 346] on button "Upload File" at bounding box center [291, 345] width 560 height 27
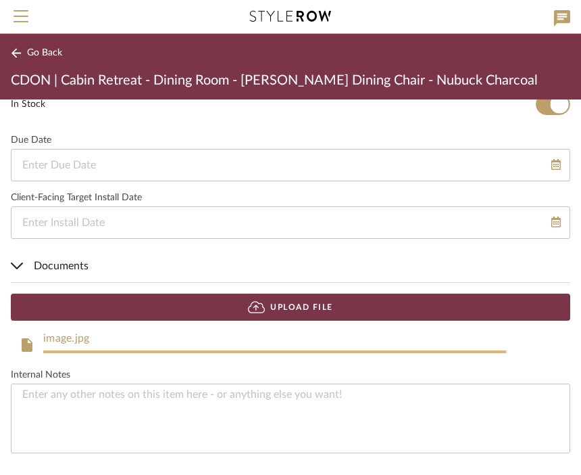
scroll to position [1001, 0]
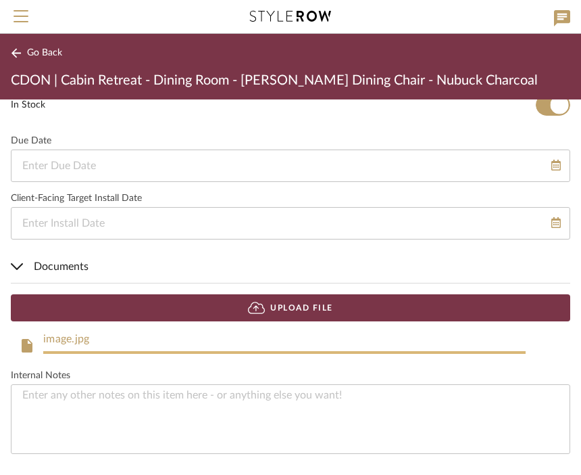
click at [44, 56] on span "Go Back" at bounding box center [44, 52] width 35 height 11
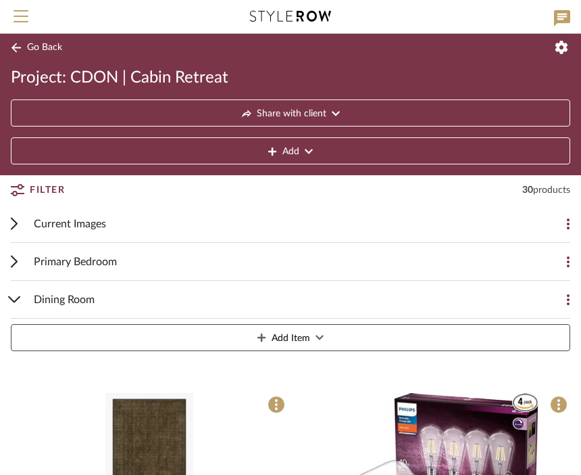
scroll to position [4, 0]
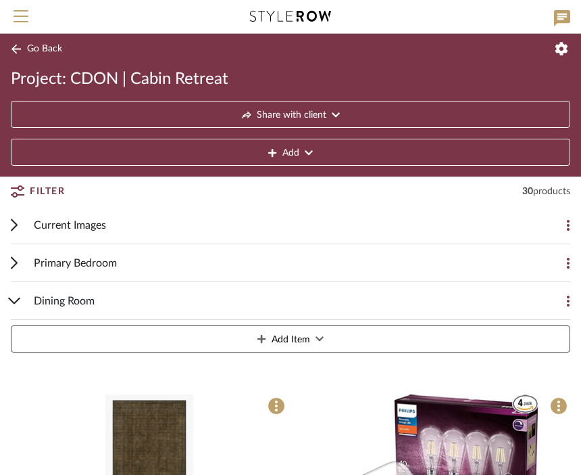
click at [19, 310] on div "Dining Room Add Item" at bounding box center [291, 320] width 560 height 76
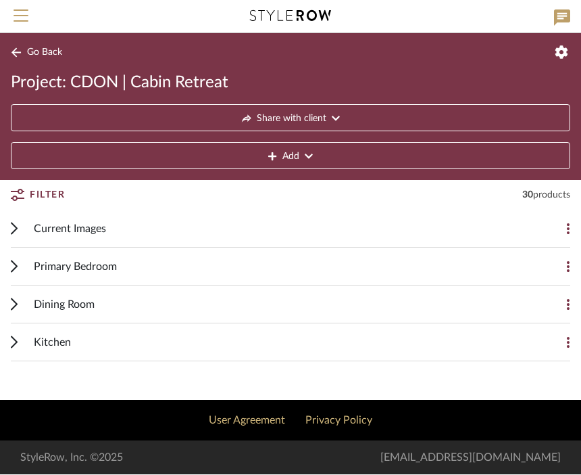
click at [105, 273] on span "Primary Bedroom" at bounding box center [75, 267] width 83 height 16
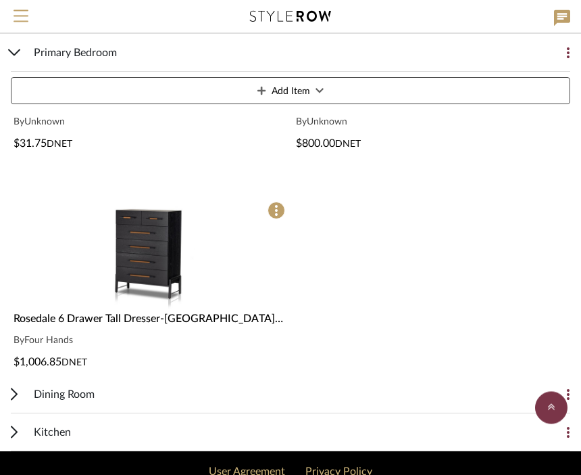
scroll to position [1495, 0]
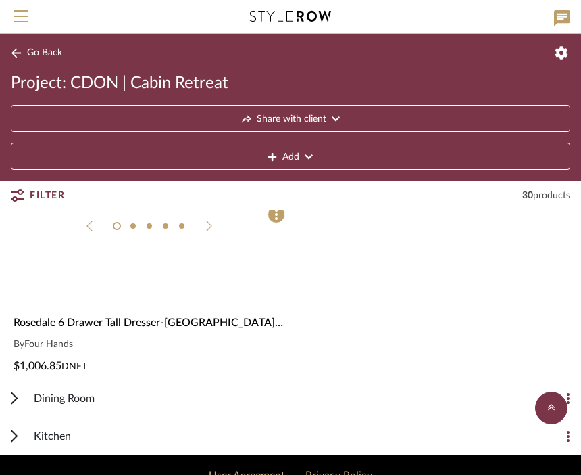
click at [0, 0] on img at bounding box center [0, 0] width 0 height 0
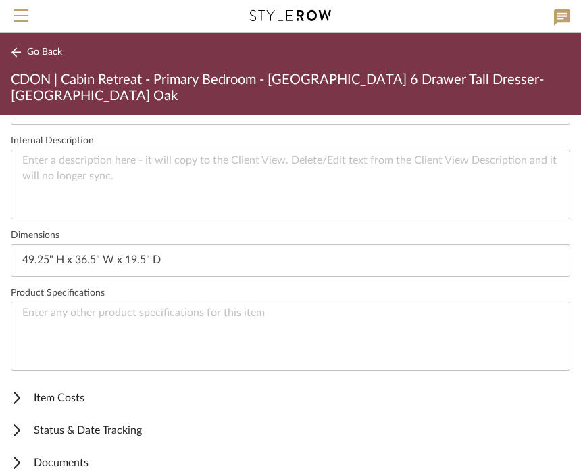
scroll to position [484, 0]
click at [133, 423] on span "Status & Date Tracking" at bounding box center [288, 431] width 554 height 16
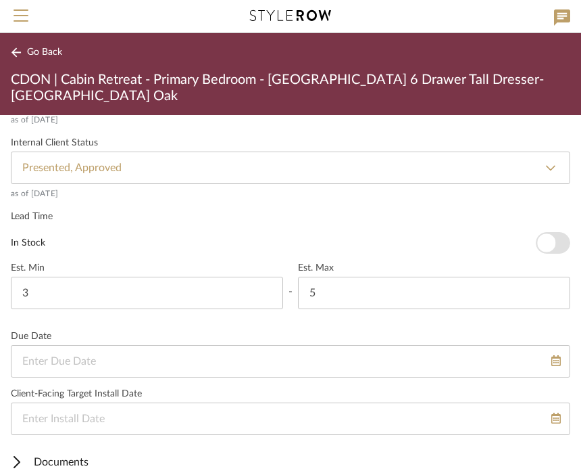
scroll to position [877, 0]
click at [43, 456] on span "Documents" at bounding box center [288, 464] width 554 height 16
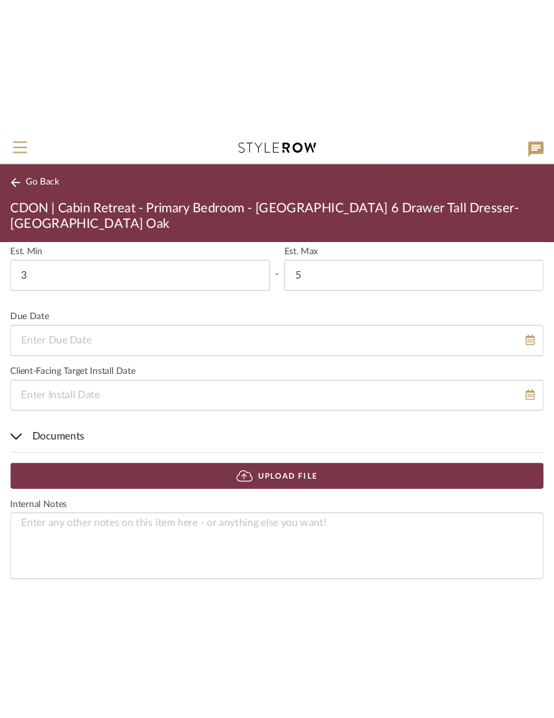
scroll to position [1021, 0]
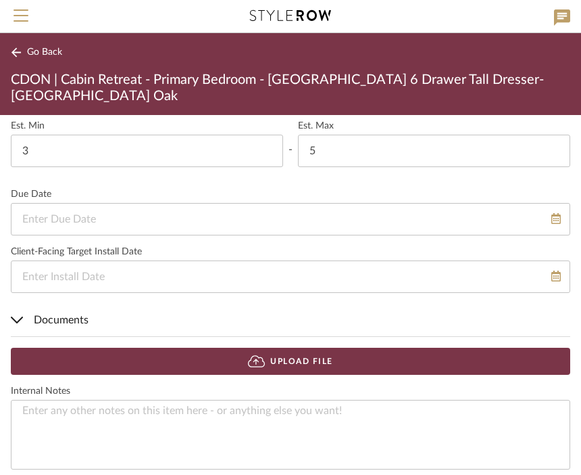
click at [477, 348] on button "Upload File" at bounding box center [291, 361] width 560 height 27
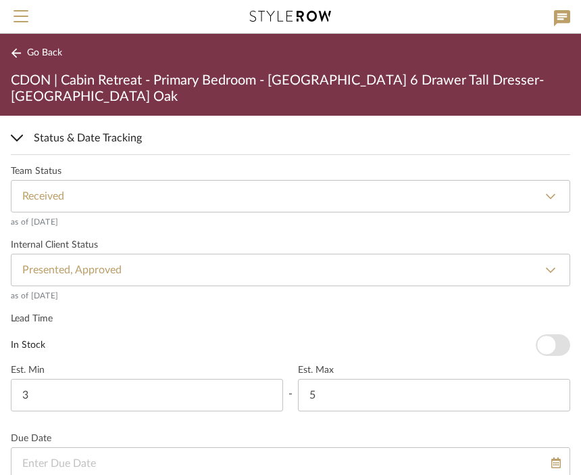
click at [42, 53] on span "Go Back" at bounding box center [44, 52] width 35 height 11
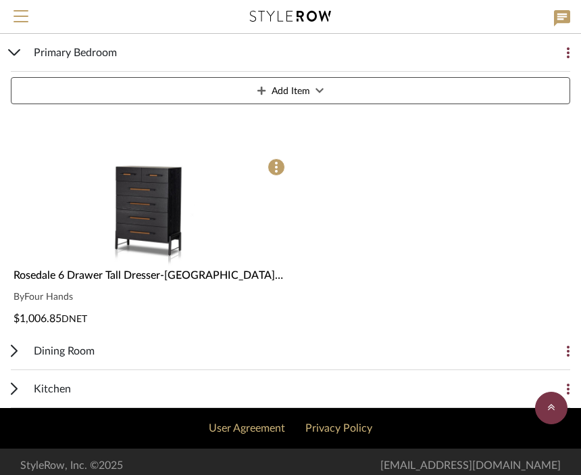
click at [18, 55] on icon at bounding box center [14, 52] width 13 height 7
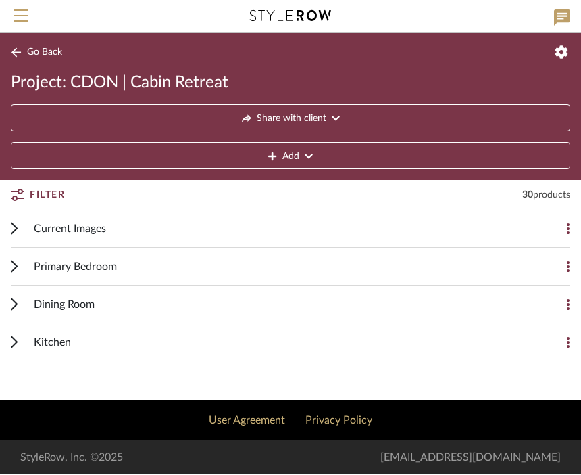
click at [349, 350] on div "Kitchen" at bounding box center [280, 342] width 493 height 37
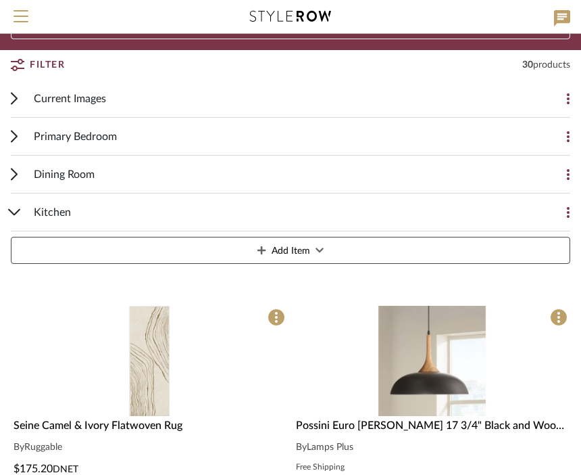
scroll to position [129, 0]
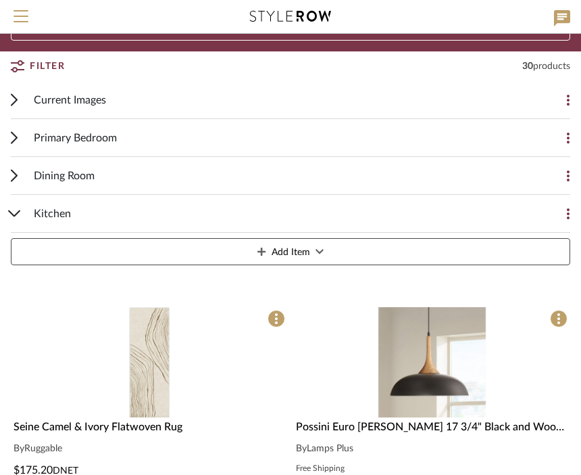
click at [22, 215] on div "Kitchen Add Item" at bounding box center [291, 233] width 560 height 76
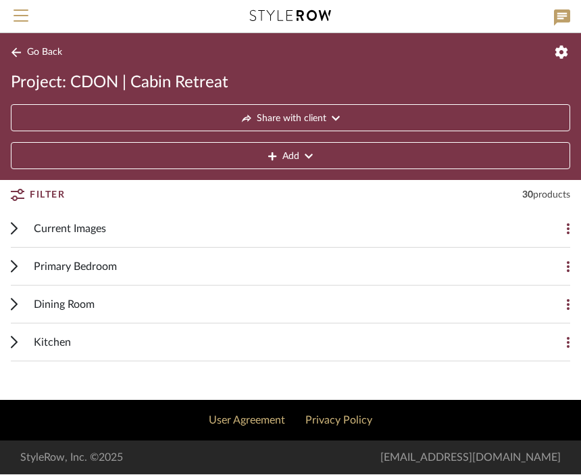
click at [21, 260] on div "Primary Bedroom Add Item" at bounding box center [291, 267] width 560 height 38
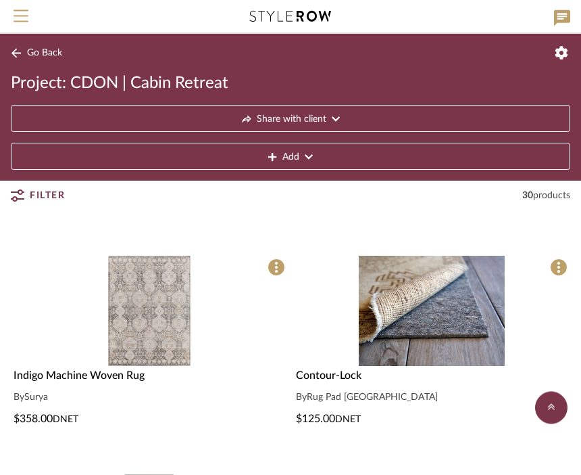
scroll to position [538, 0]
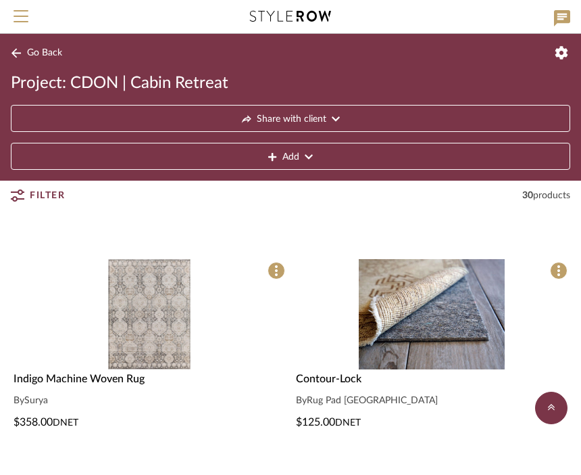
click at [0, 0] on img at bounding box center [0, 0] width 0 height 0
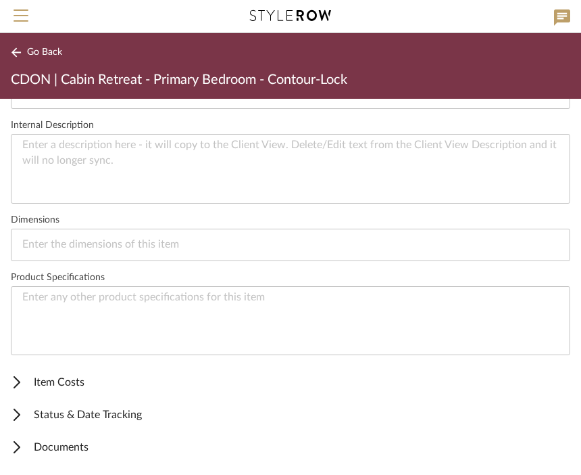
scroll to position [484, 0]
click at [128, 423] on mat-expansion-panel-header "Status & Date Tracking" at bounding box center [290, 415] width 581 height 32
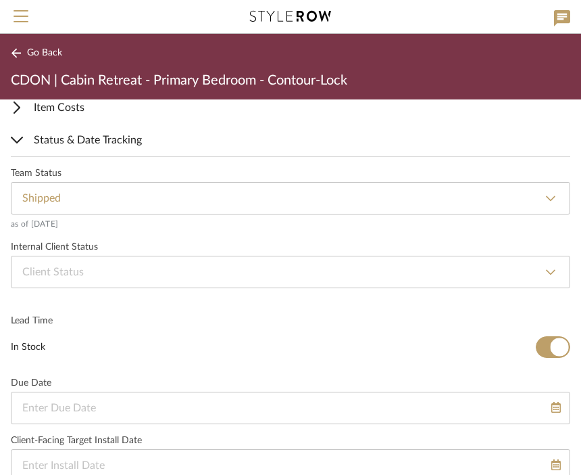
scroll to position [757, 0]
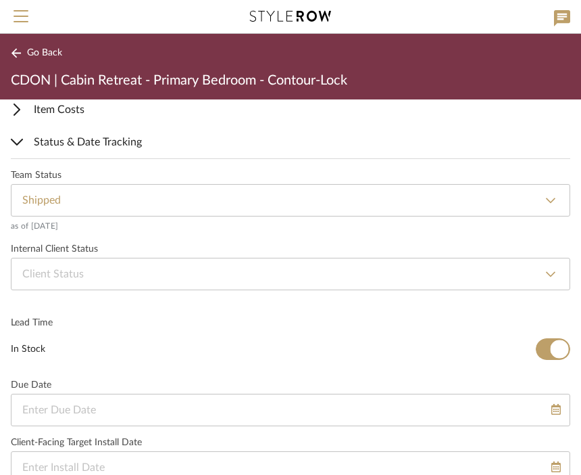
click at [431, 204] on select "None Not ordered Ordered Order Confirmed Damaged Delayed Backordered Shipped Re…" at bounding box center [291, 200] width 560 height 32
select select "71"
type input "Received"
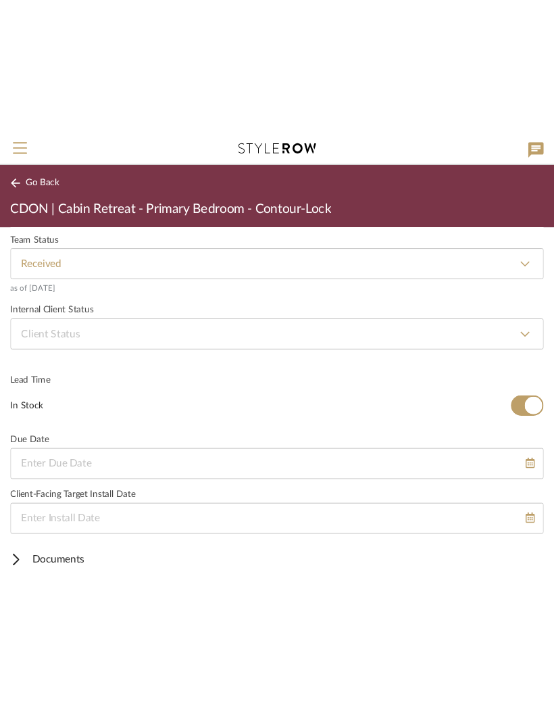
scroll to position [820, 0]
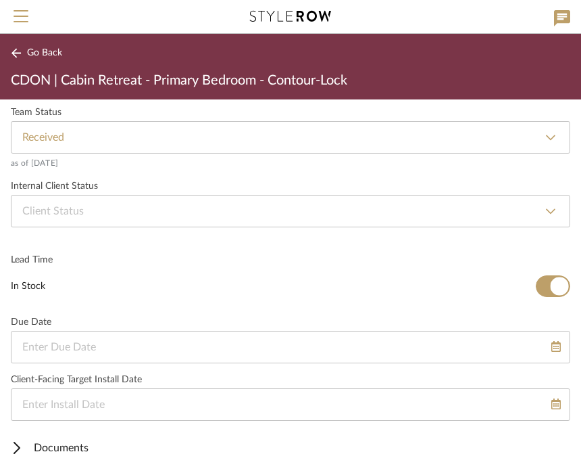
click at [43, 441] on span "Documents" at bounding box center [288, 447] width 554 height 16
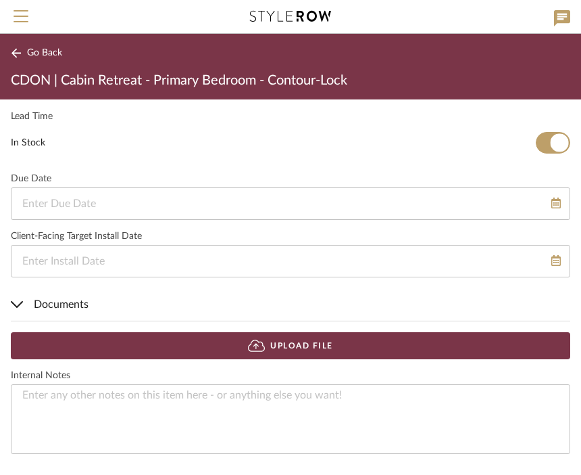
scroll to position [963, 0]
click at [456, 337] on button "Upload File" at bounding box center [291, 345] width 560 height 27
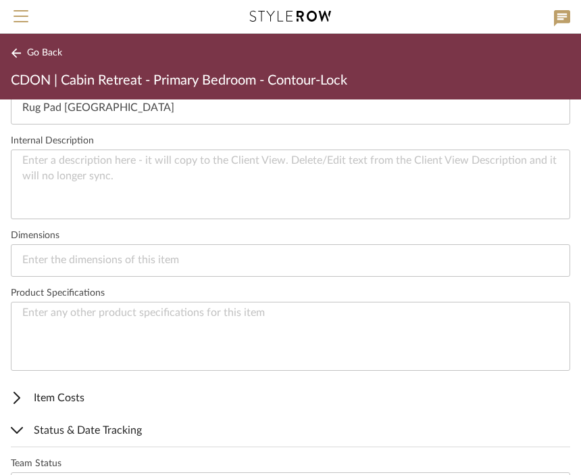
scroll to position [467, 0]
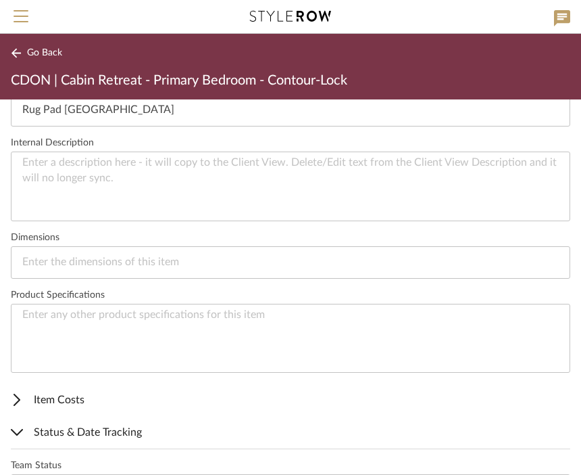
click at [24, 432] on span "Status & Date Tracking" at bounding box center [288, 432] width 554 height 16
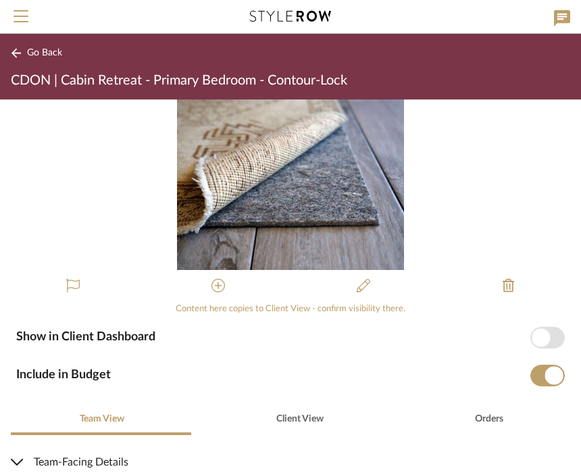
scroll to position [0, 0]
click at [48, 50] on span "Go Back" at bounding box center [44, 52] width 35 height 11
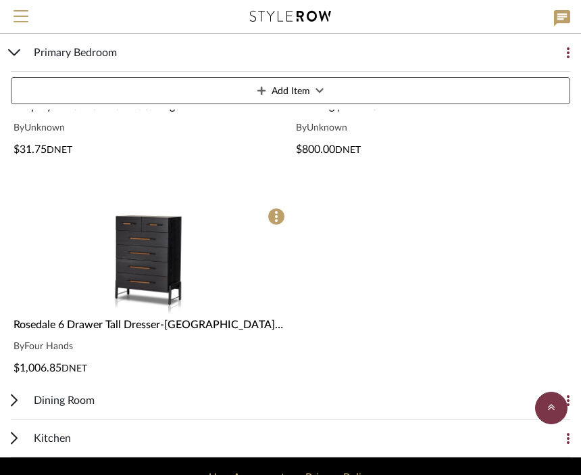
scroll to position [1491, 0]
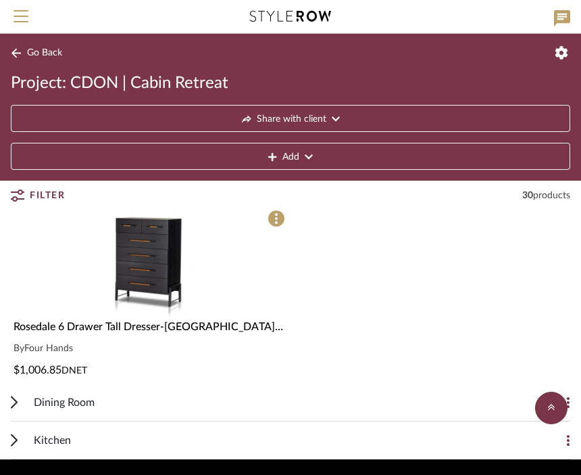
click at [152, 289] on img "0" at bounding box center [150, 262] width 110 height 110
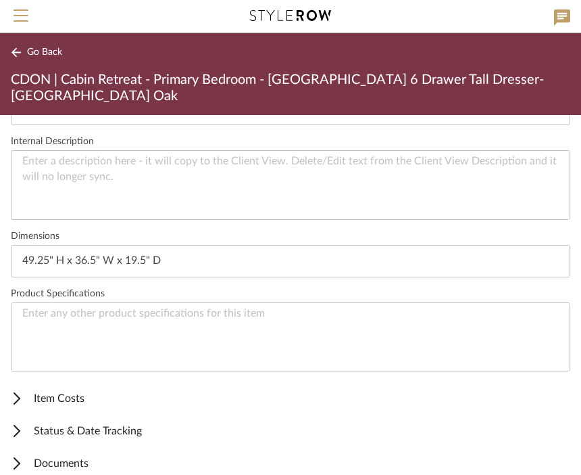
scroll to position [484, 0]
click at [126, 423] on span "Status & Date Tracking" at bounding box center [288, 431] width 554 height 16
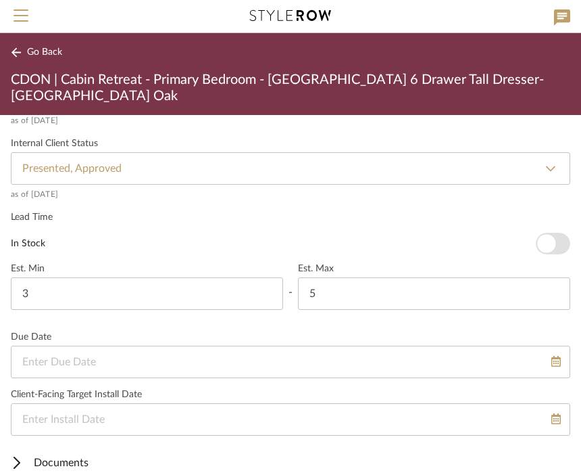
scroll to position [877, 0]
click at [49, 456] on span "Documents" at bounding box center [288, 464] width 554 height 16
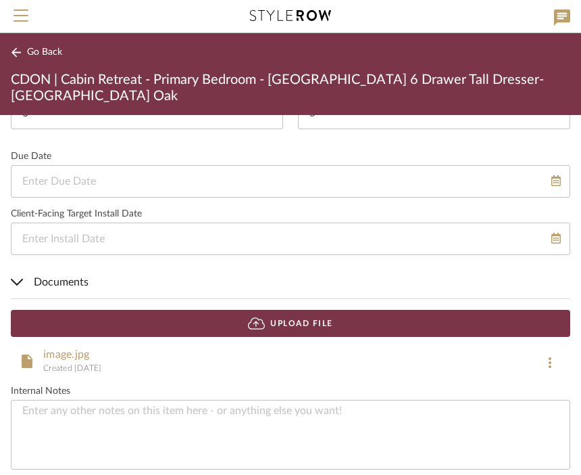
scroll to position [1059, 0]
click at [87, 349] on link "image.jpg" at bounding box center [66, 354] width 46 height 11
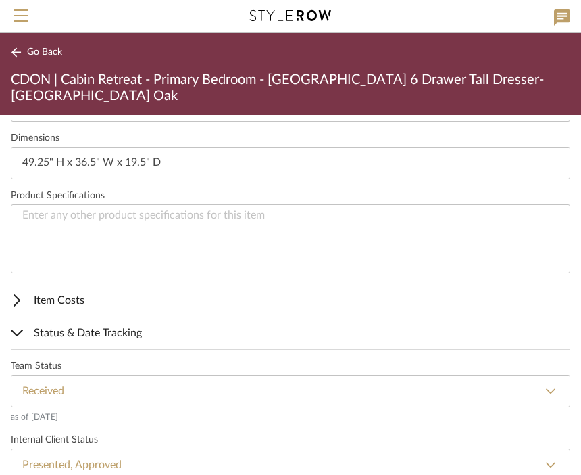
scroll to position [581, 0]
click at [20, 331] on icon at bounding box center [17, 334] width 12 height 7
